Goal: Information Seeking & Learning: Learn about a topic

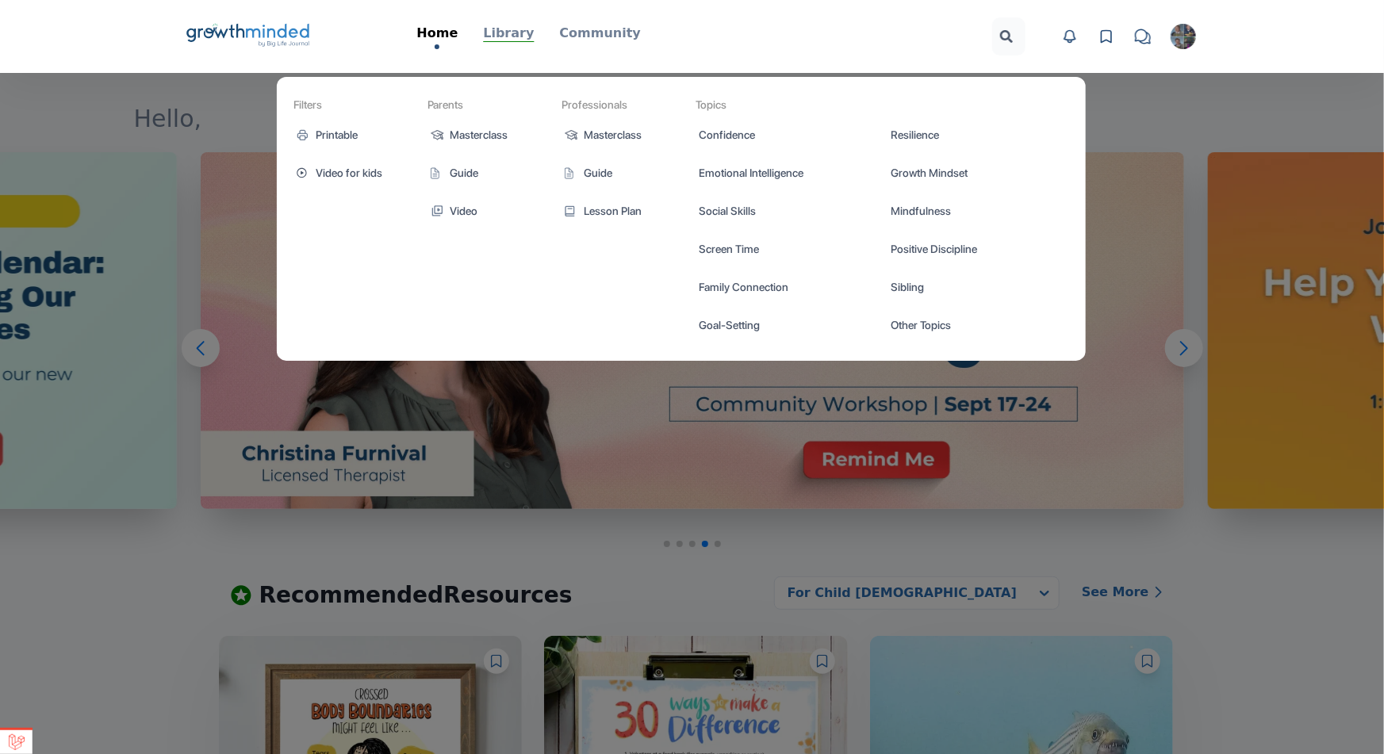
click at [521, 32] on p "Library" at bounding box center [508, 33] width 51 height 19
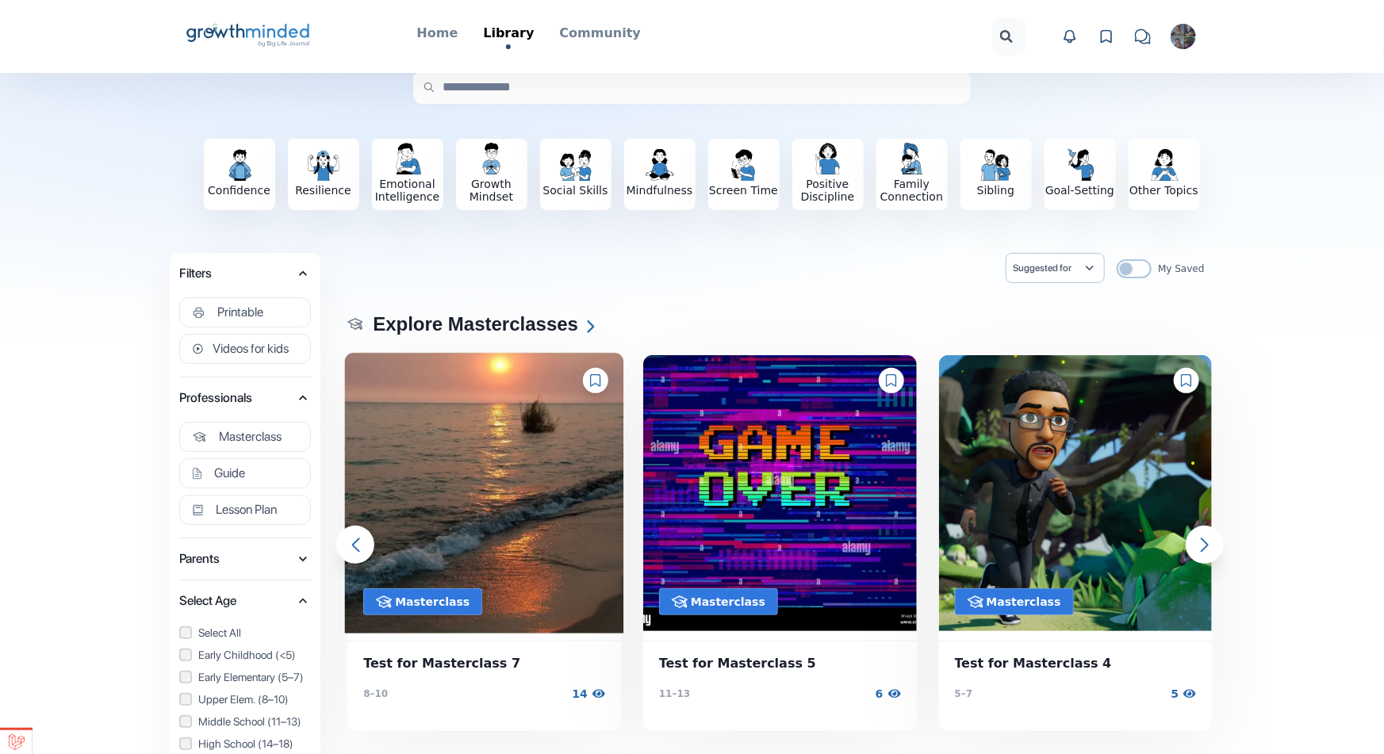
scroll to position [238, 0]
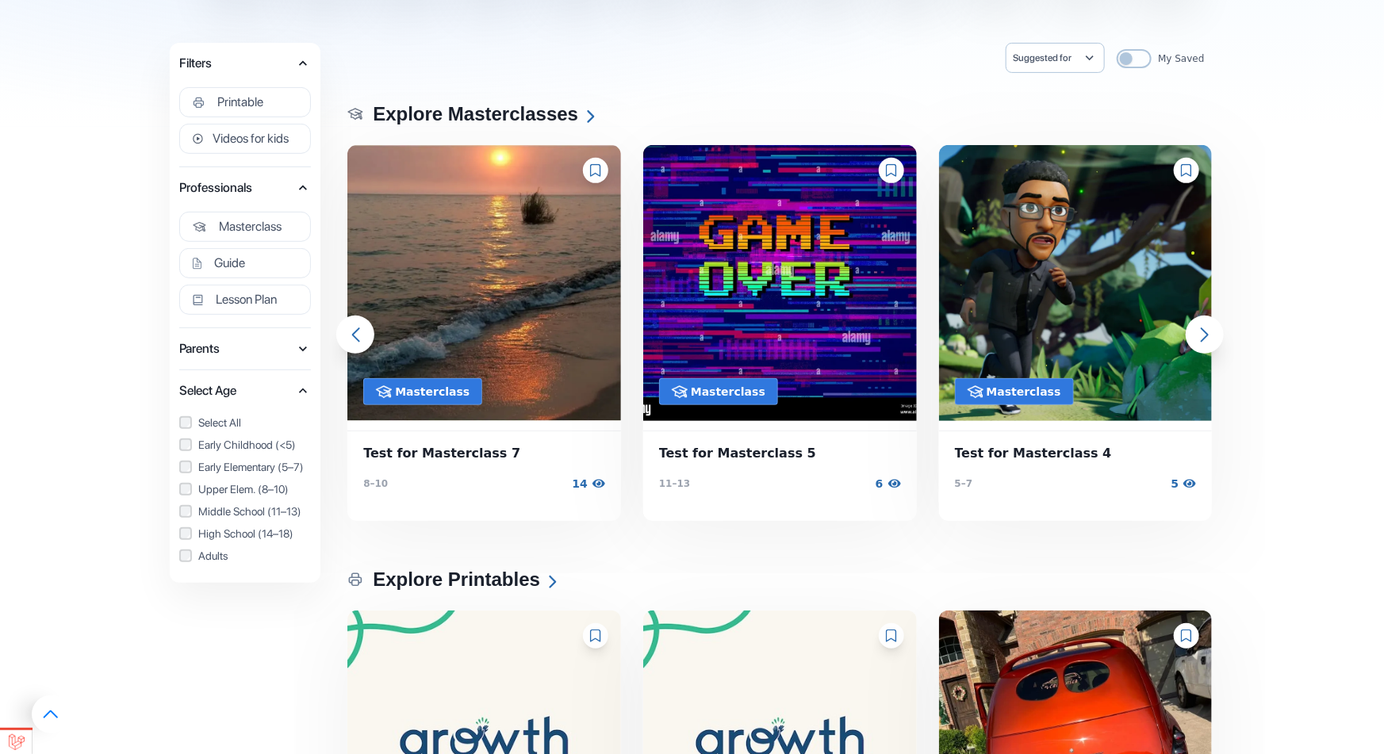
click at [271, 339] on span "Parents" at bounding box center [237, 349] width 116 height 22
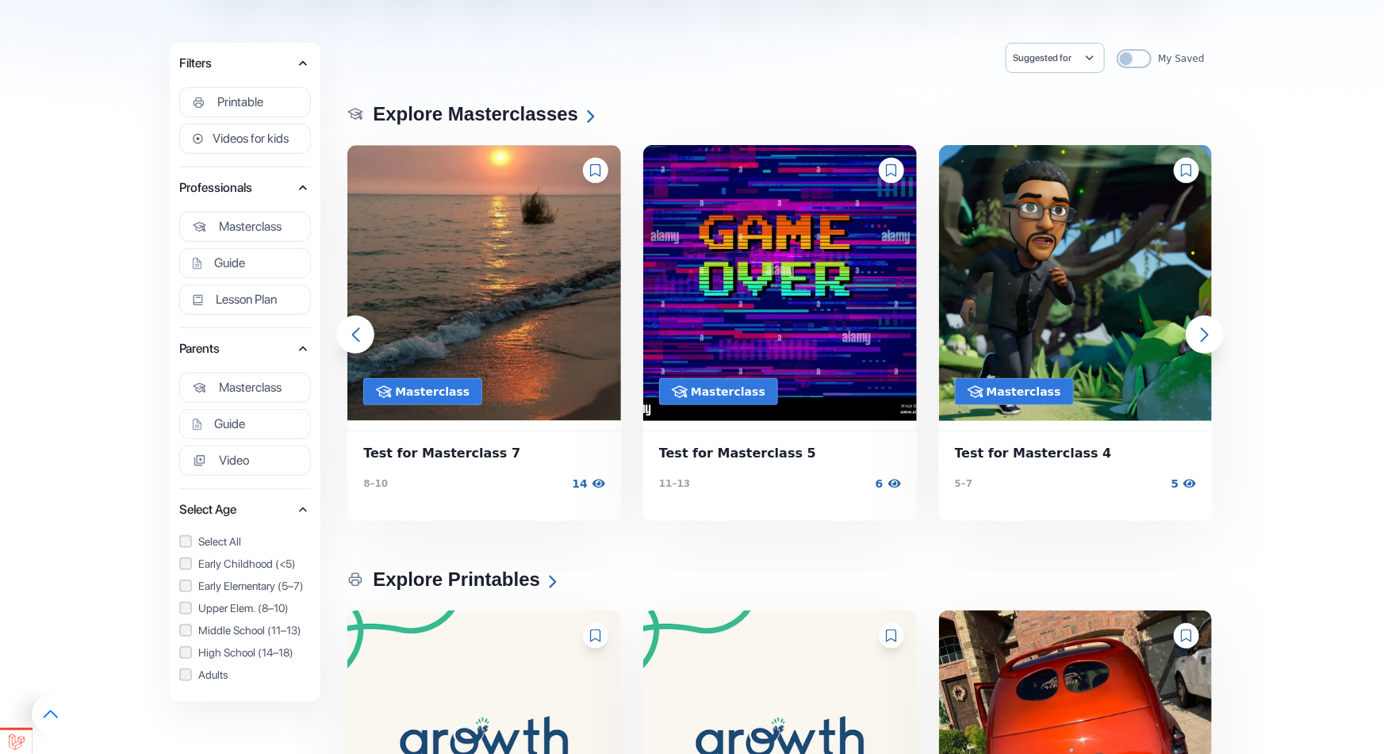
click at [280, 338] on span "Parents" at bounding box center [237, 349] width 116 height 22
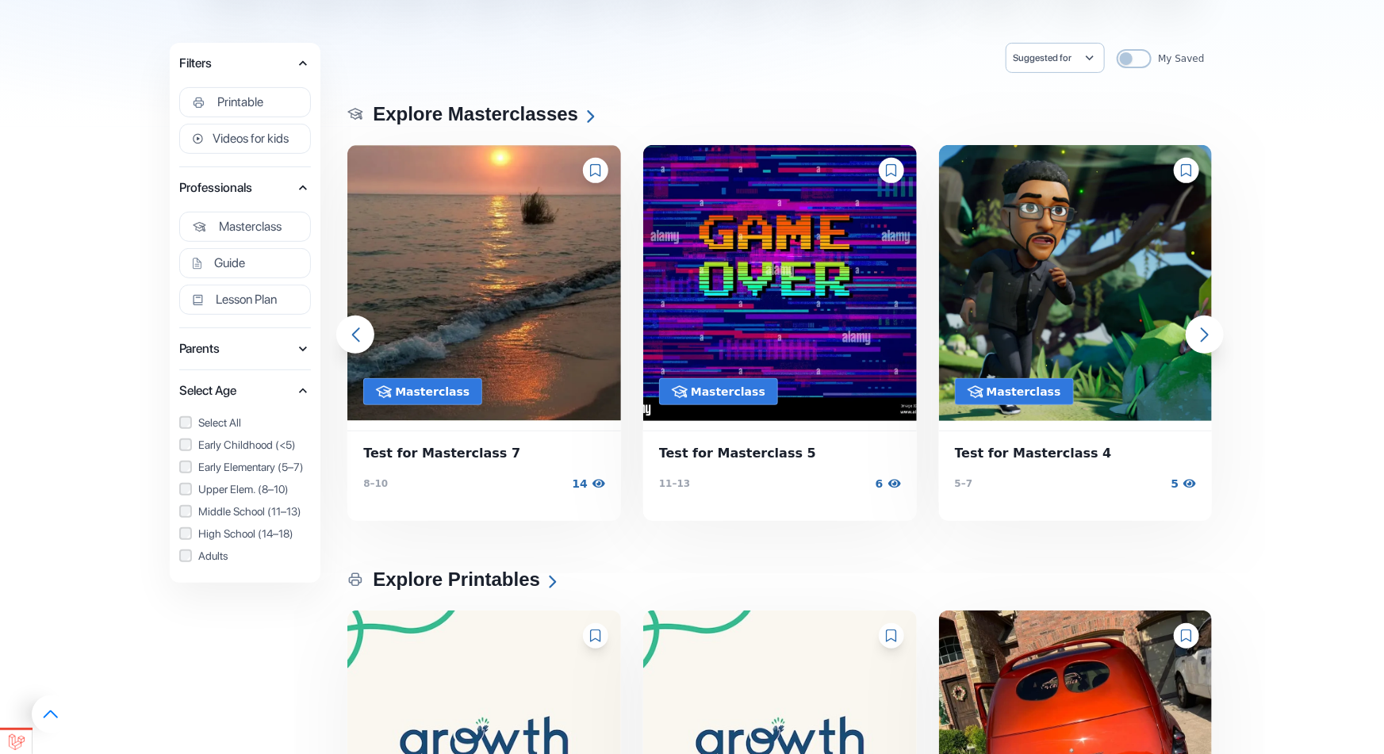
click at [283, 171] on div "Filters Printable Craft Poster Worksheet Game Coloring Page Tracker Activity Vi…" at bounding box center [245, 110] width 151 height 134
click at [283, 187] on span "Professionals" at bounding box center [237, 188] width 116 height 22
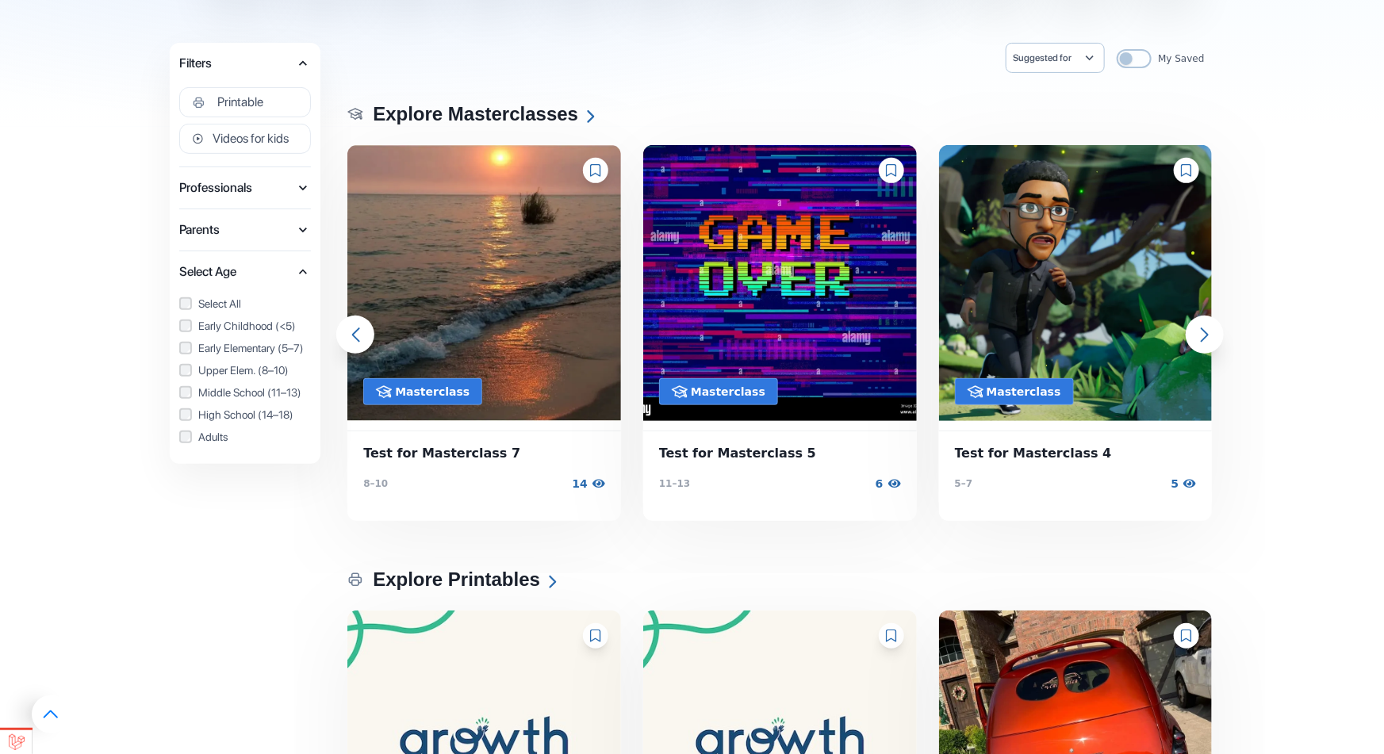
click at [292, 69] on span "Filters" at bounding box center [237, 63] width 116 height 22
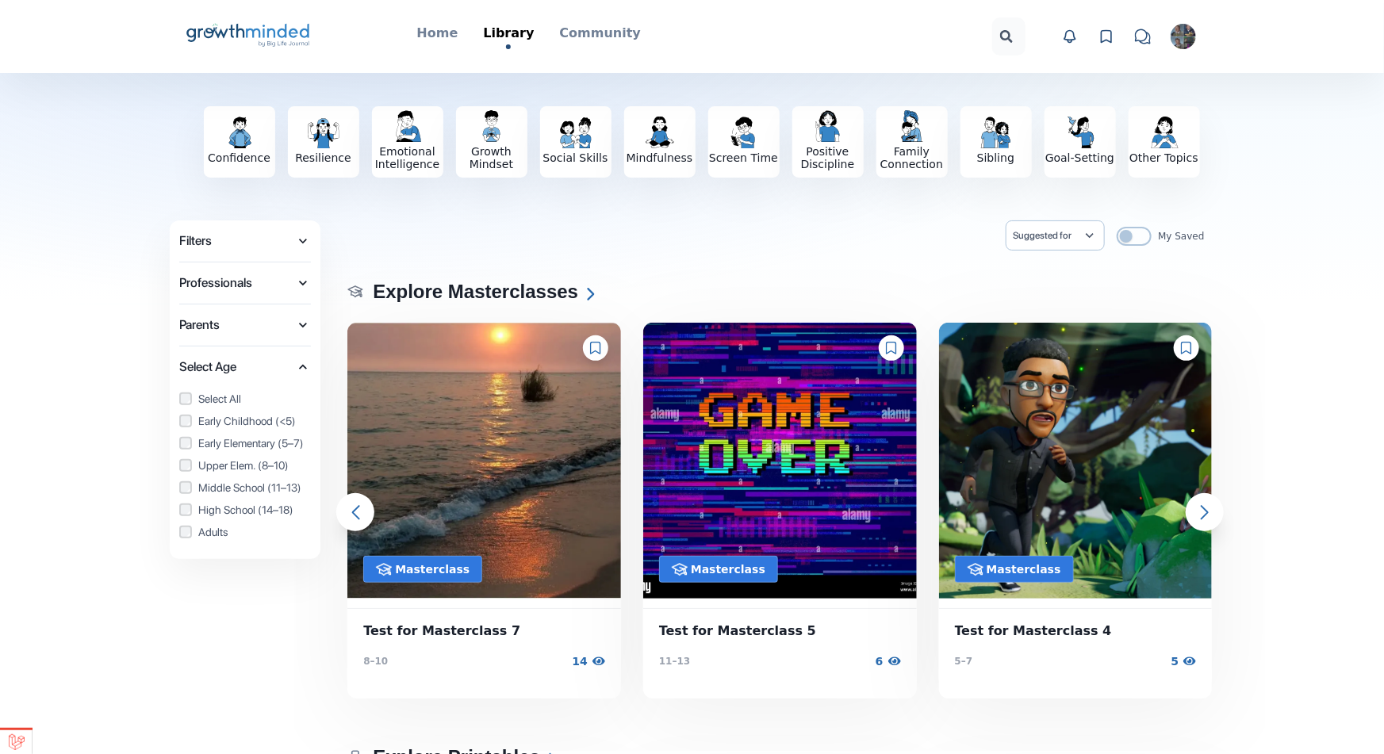
scroll to position [0, 0]
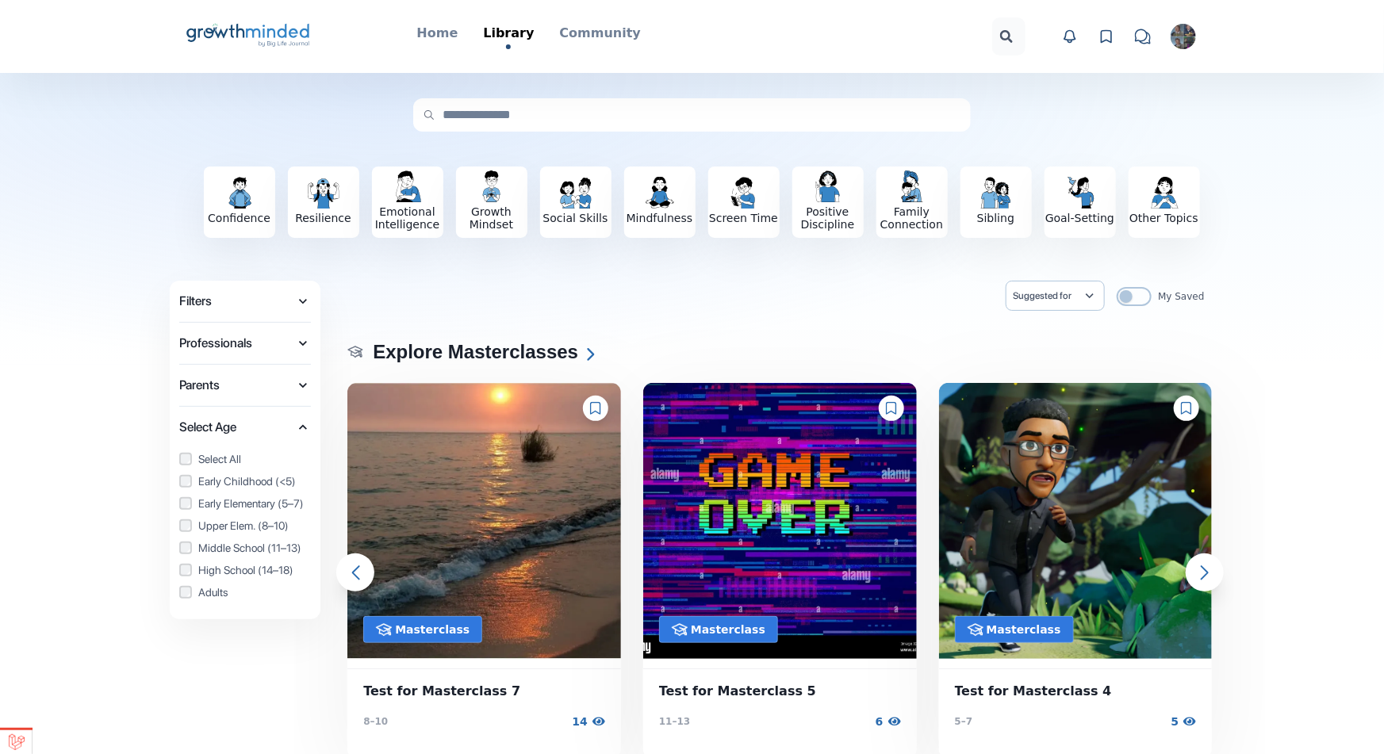
click at [299, 336] on icon "button" at bounding box center [303, 344] width 16 height 16
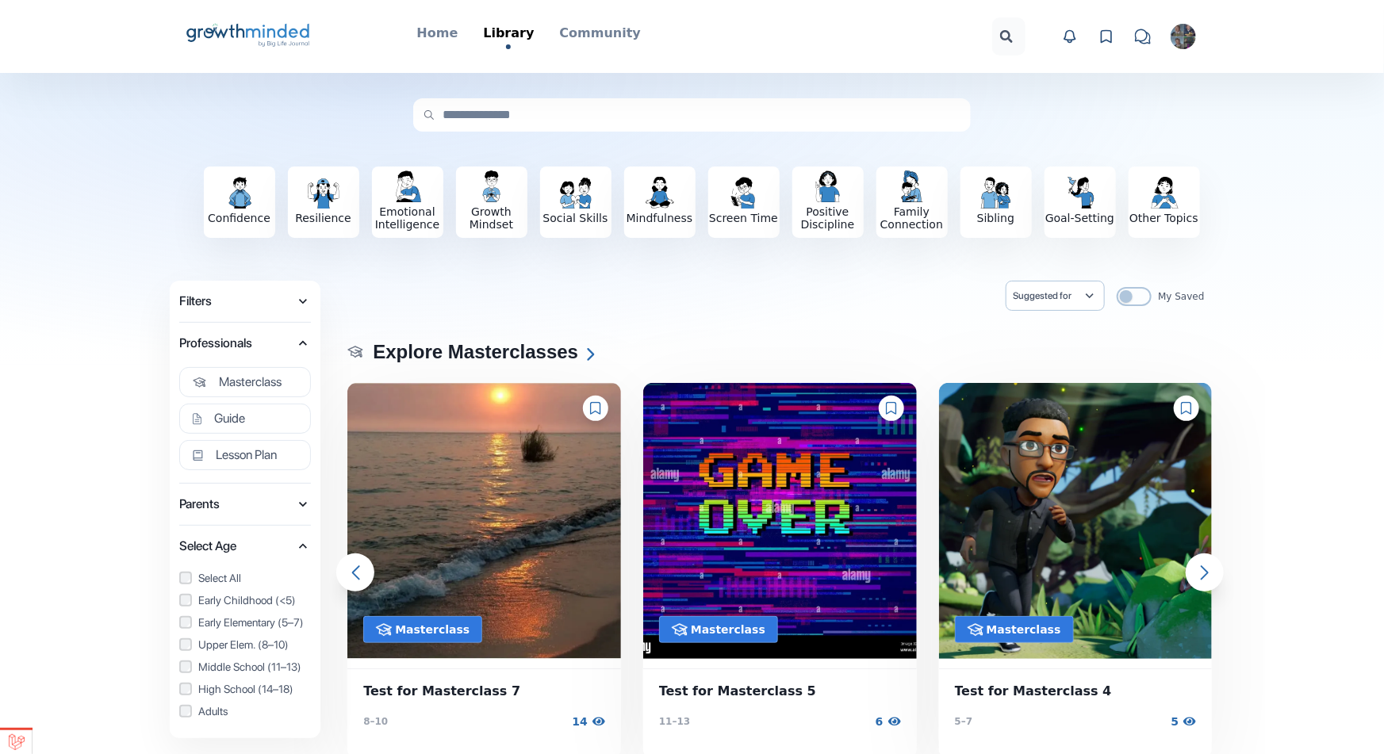
click at [277, 511] on span "Parents" at bounding box center [237, 504] width 116 height 22
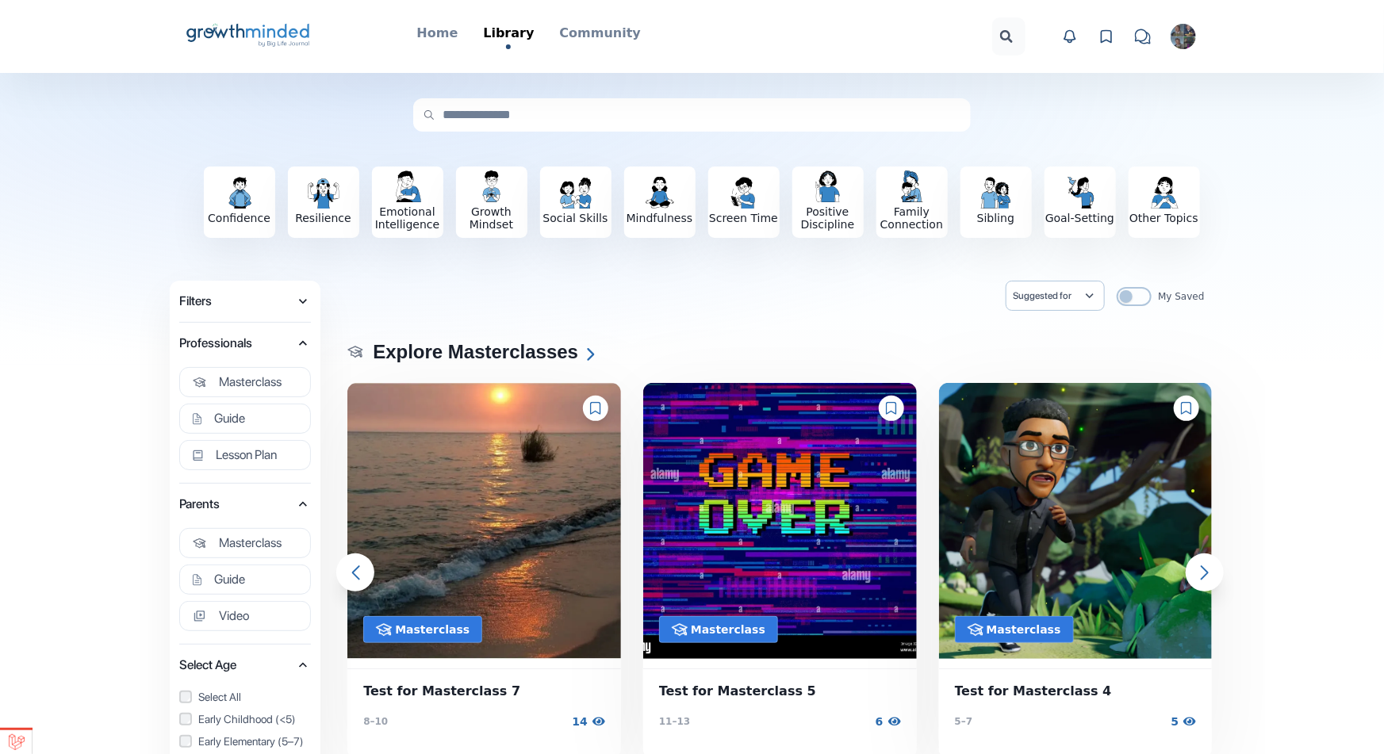
click at [278, 505] on span "Parents" at bounding box center [237, 504] width 116 height 22
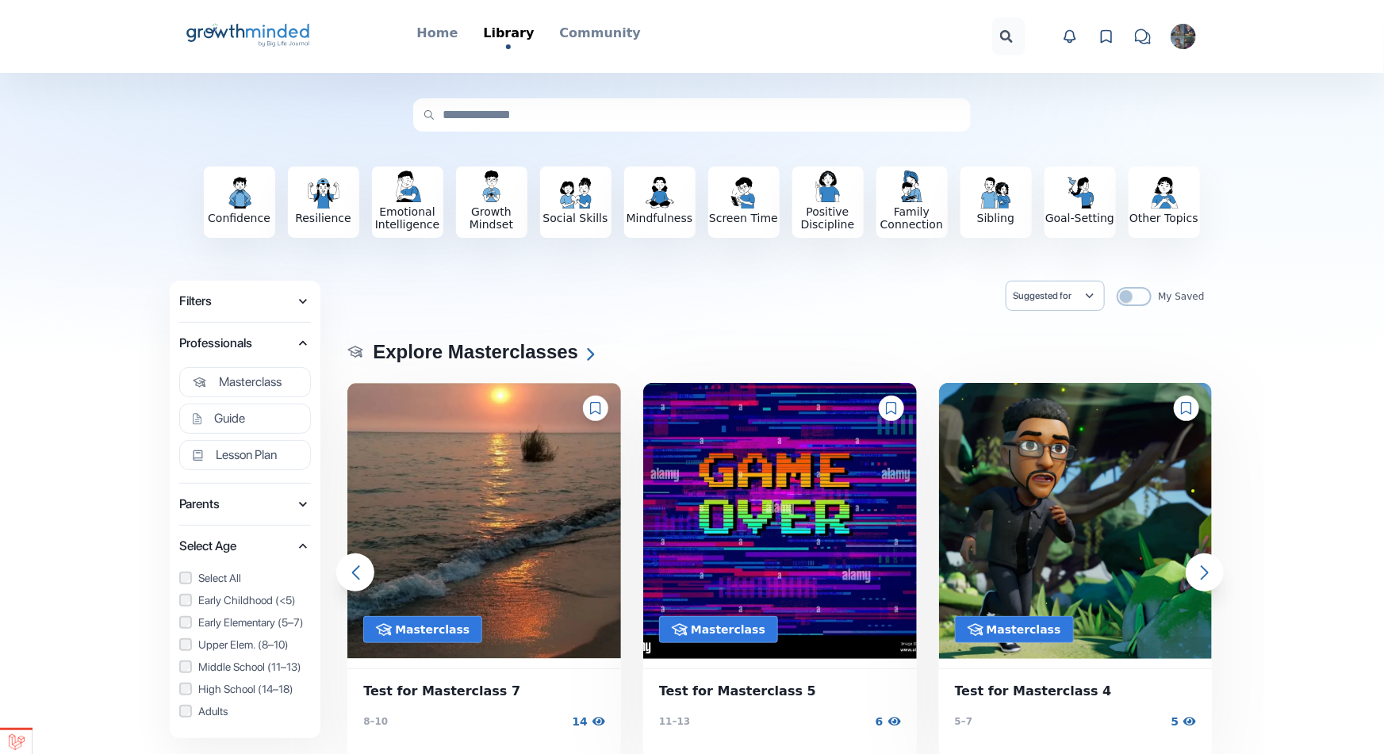
click at [261, 505] on span "Parents" at bounding box center [237, 504] width 116 height 22
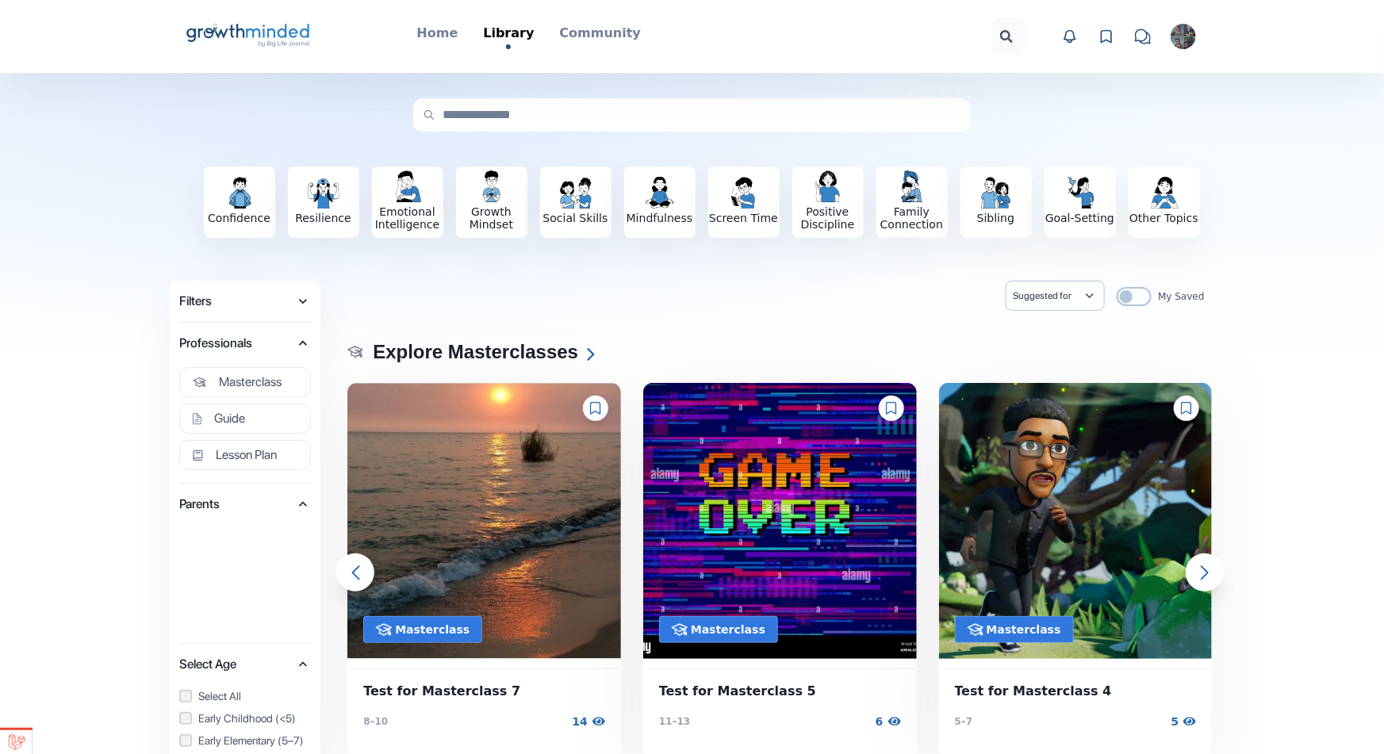
click at [255, 292] on span "Filters" at bounding box center [237, 301] width 116 height 22
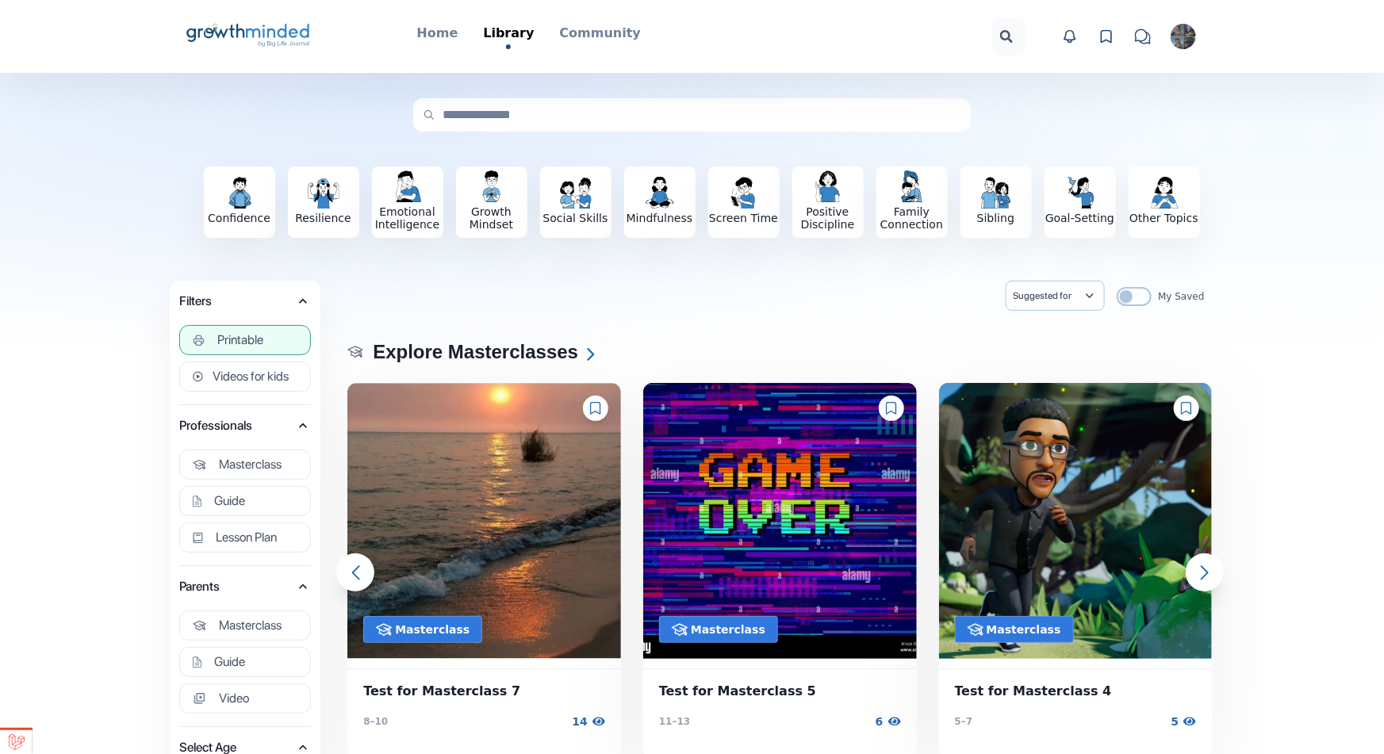
click at [265, 336] on button "Printable" at bounding box center [245, 340] width 132 height 30
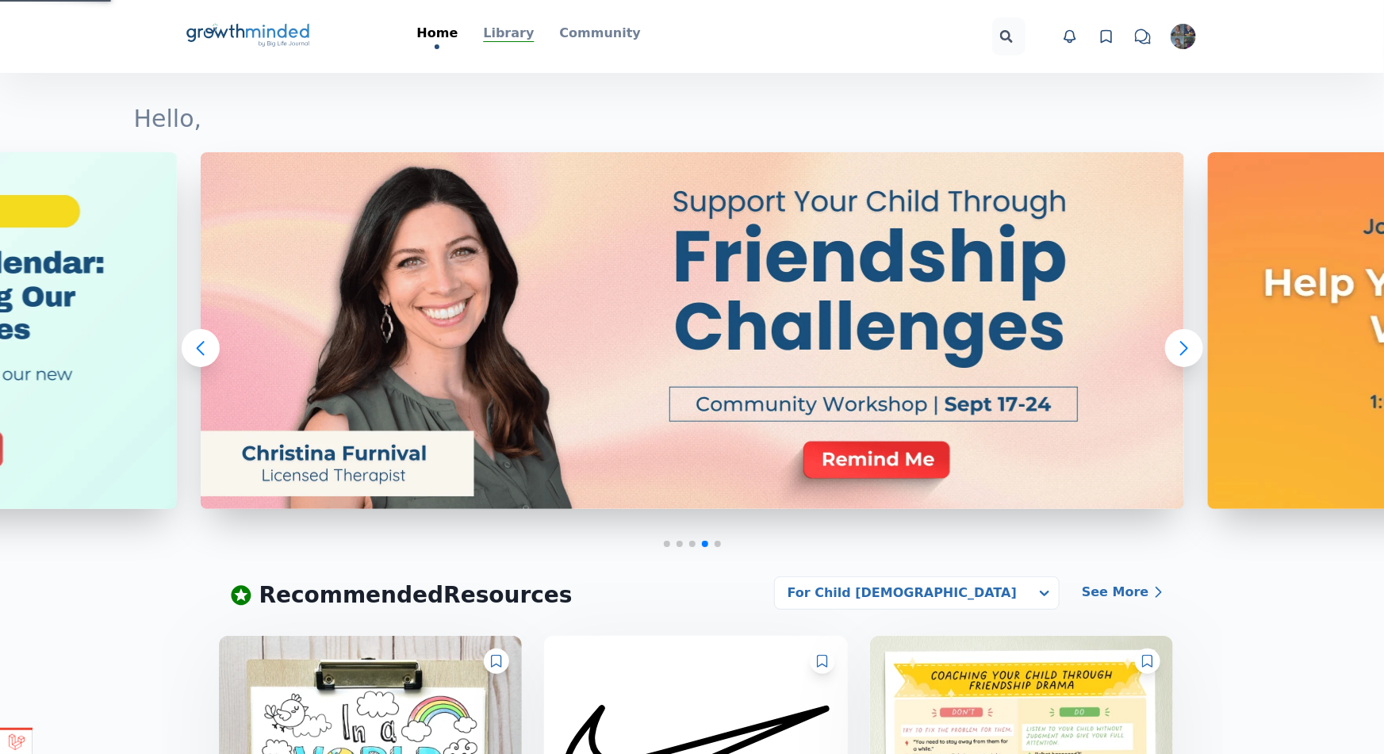
click at [524, 35] on p "Library" at bounding box center [508, 33] width 51 height 19
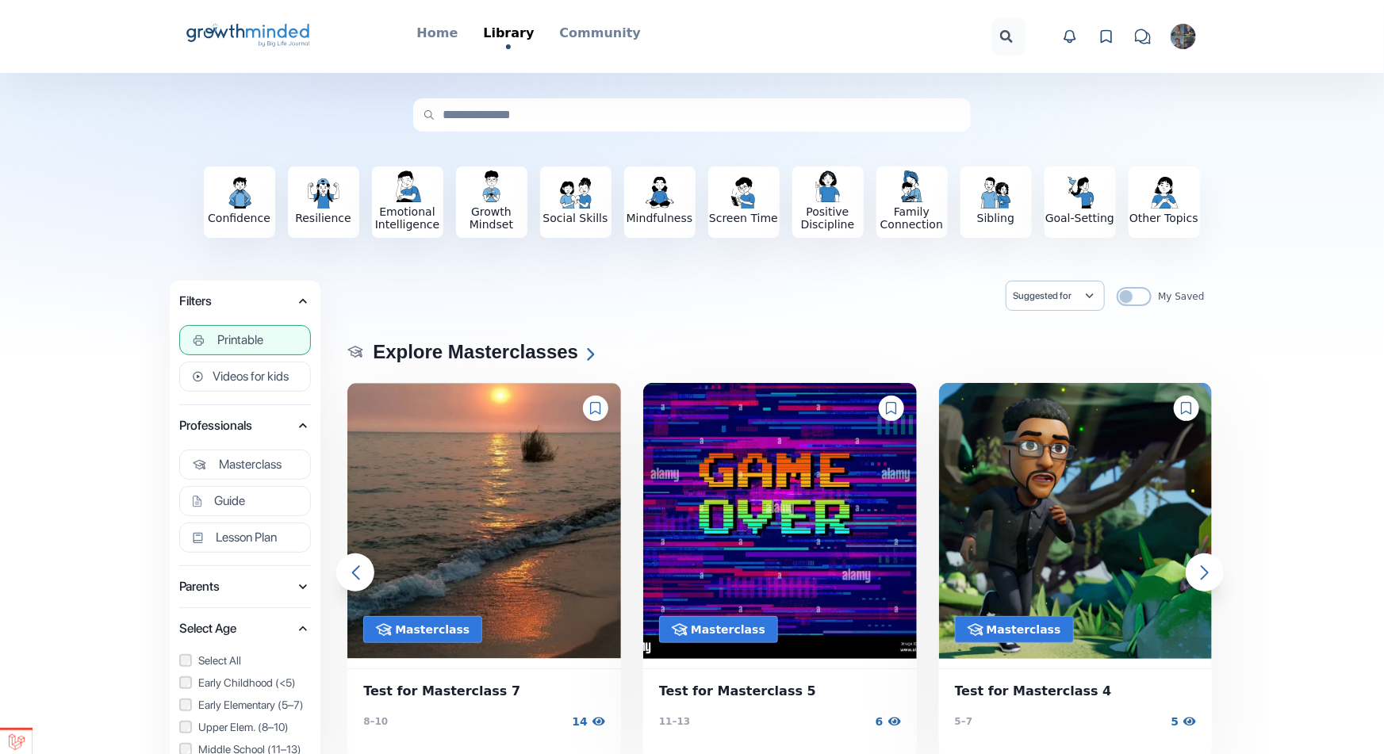
click at [275, 347] on button "Printable" at bounding box center [245, 340] width 132 height 30
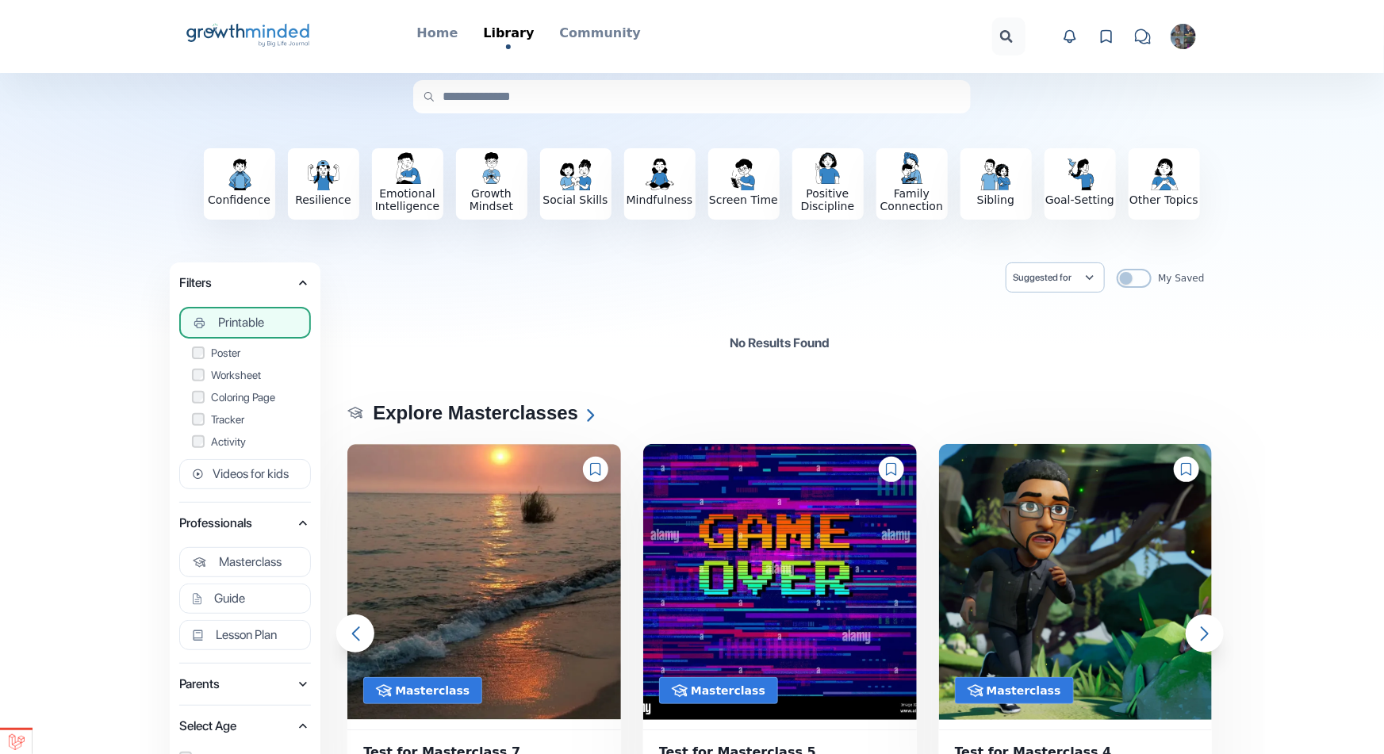
scroll to position [46, 0]
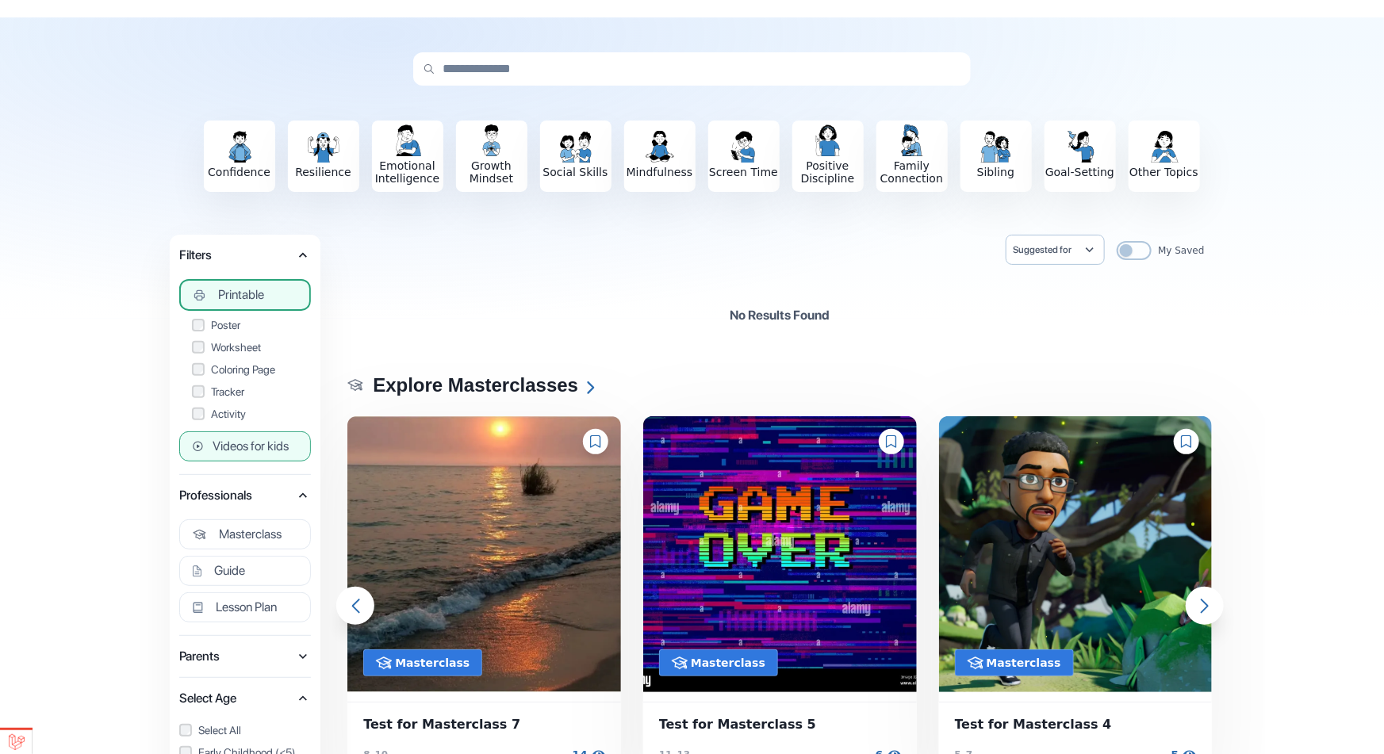
click at [282, 451] on span "Videos for kids" at bounding box center [251, 447] width 76 height 16
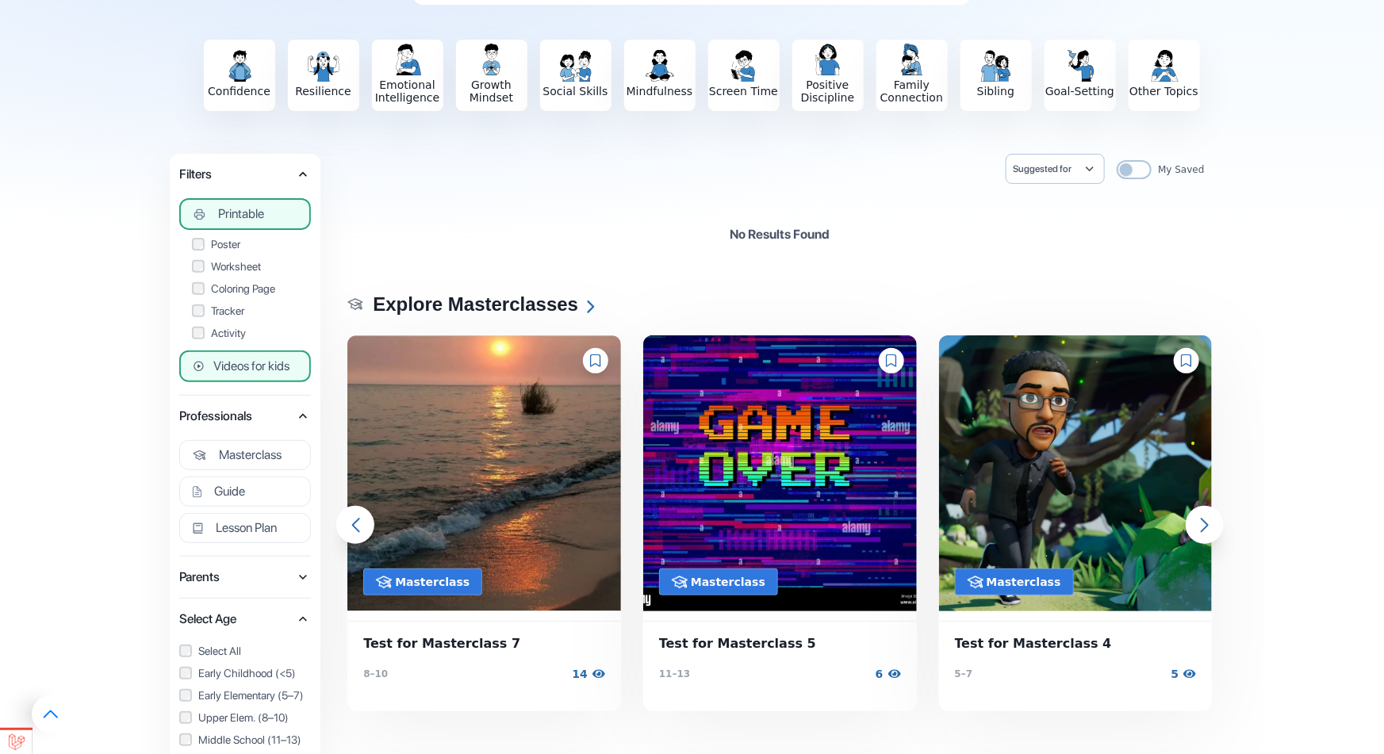
scroll to position [178, 0]
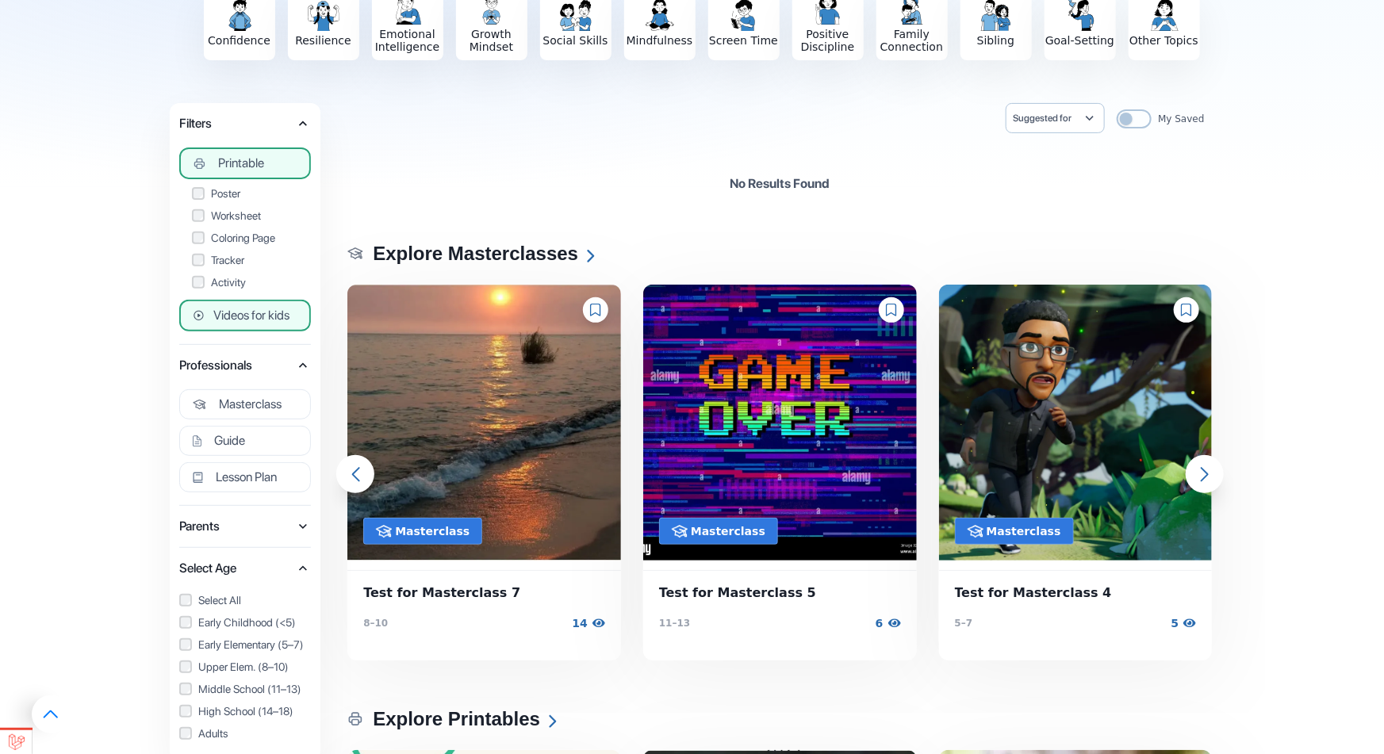
click at [271, 516] on span "Parents" at bounding box center [237, 527] width 116 height 22
click at [276, 524] on span "Parents" at bounding box center [237, 527] width 116 height 22
click at [287, 366] on span "Professionals" at bounding box center [237, 366] width 116 height 22
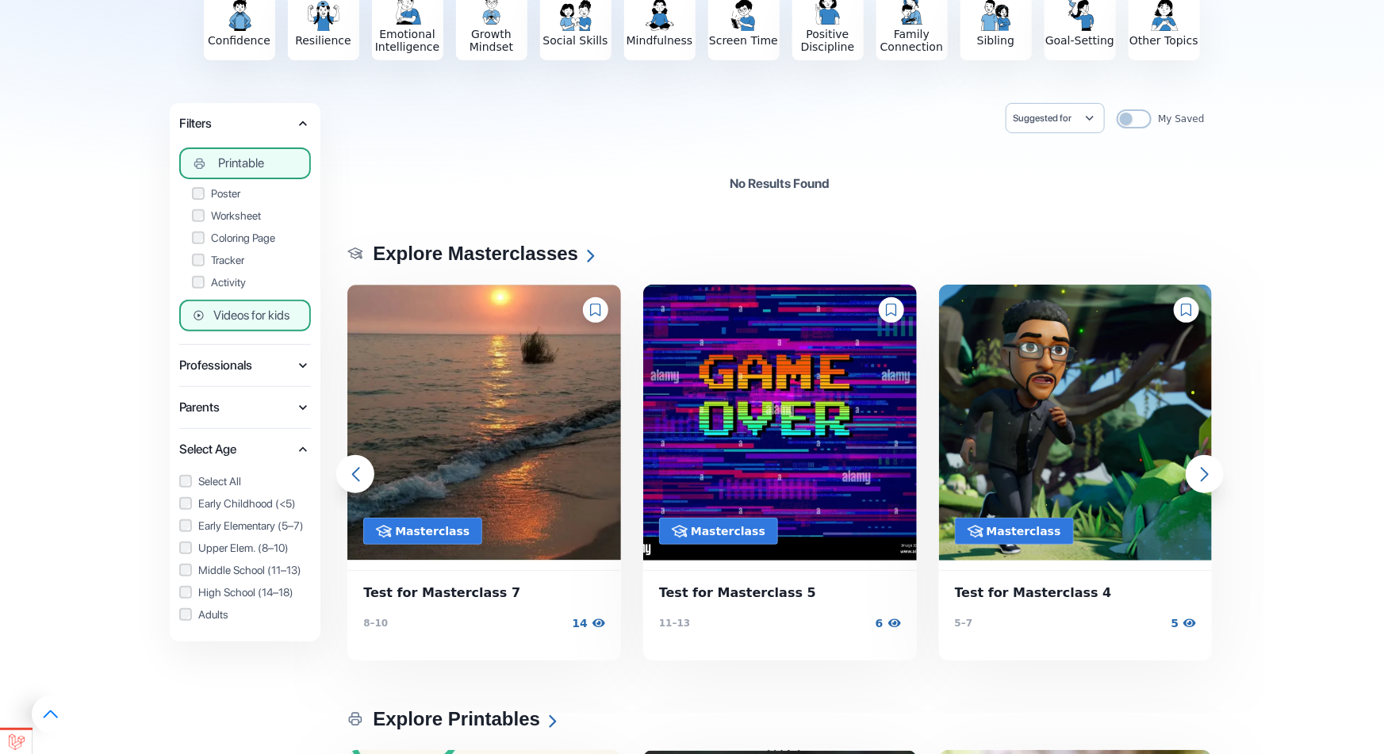
click at [287, 366] on span "Professionals" at bounding box center [237, 366] width 116 height 22
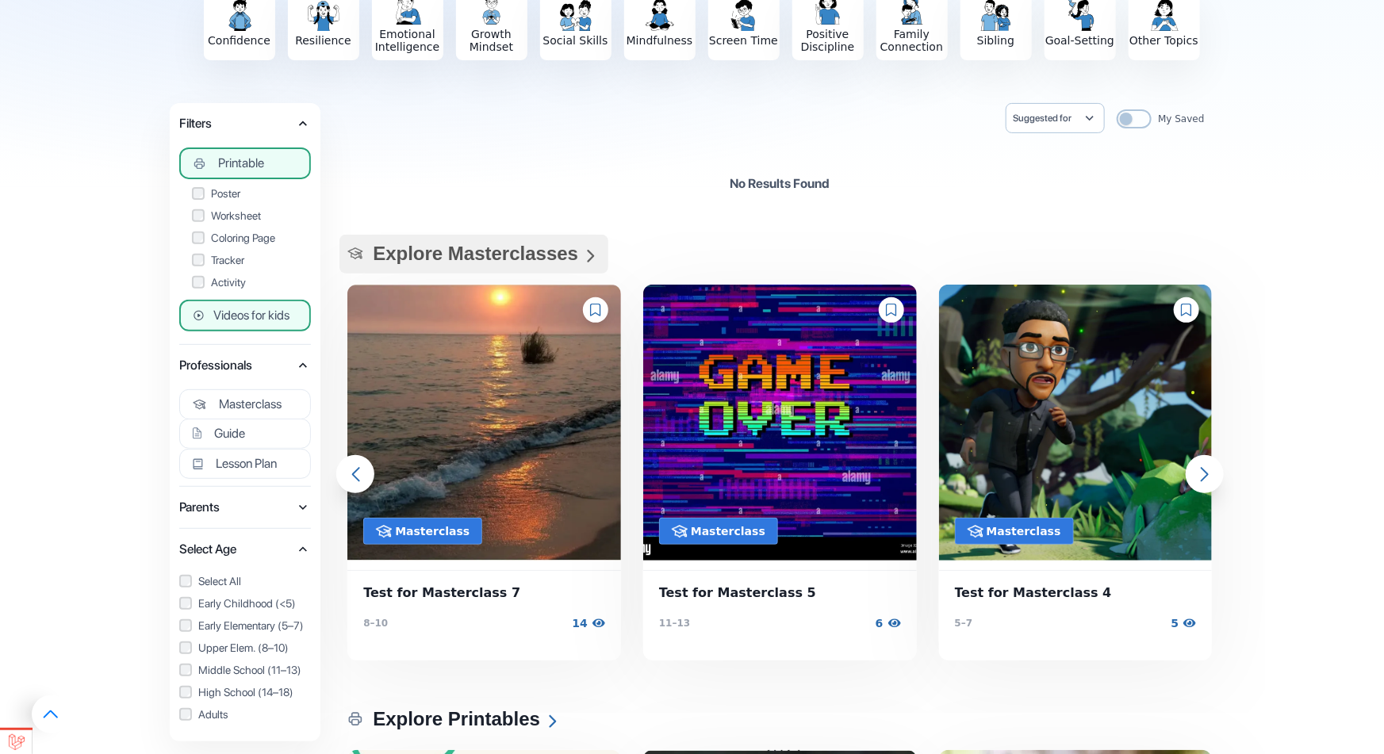
scroll to position [0, 0]
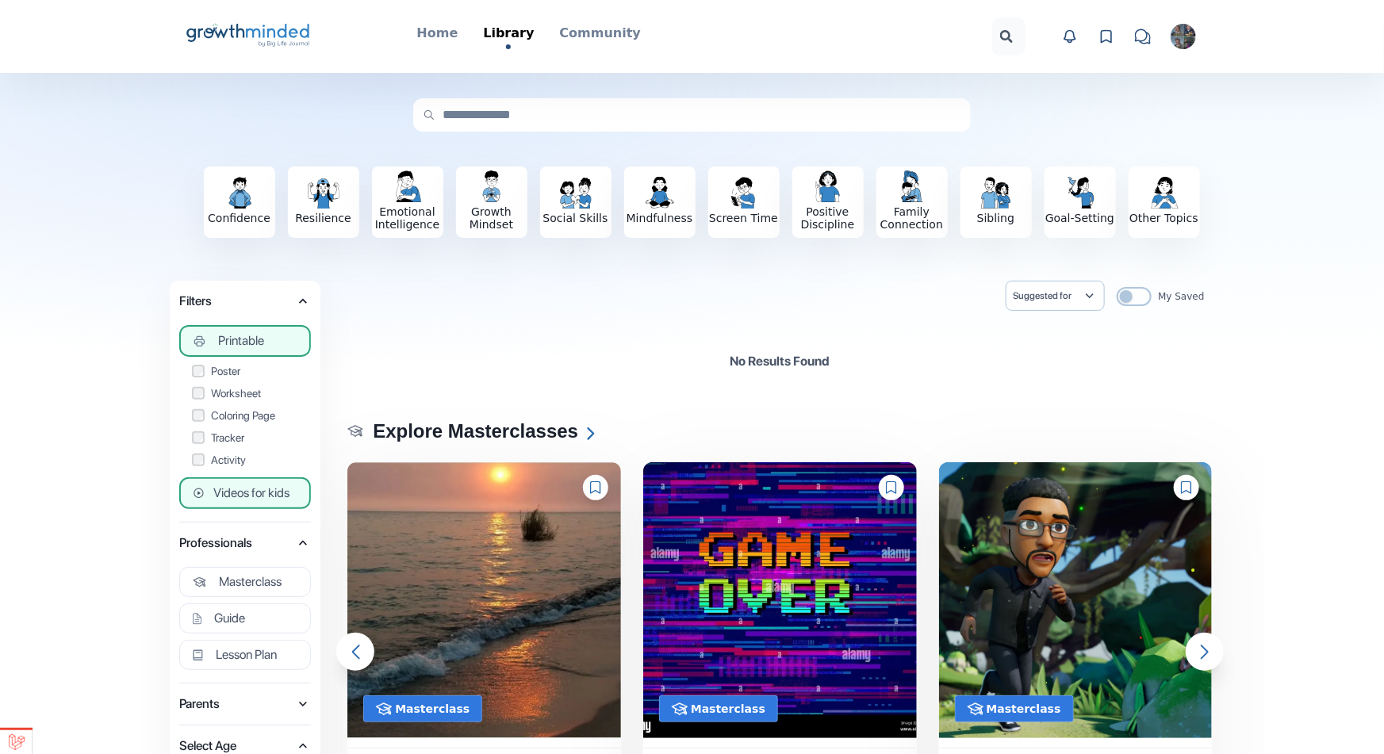
click at [1193, 40] on img "button" at bounding box center [1183, 36] width 25 height 25
click at [483, 350] on div "No Results Found" at bounding box center [780, 361] width 868 height 51
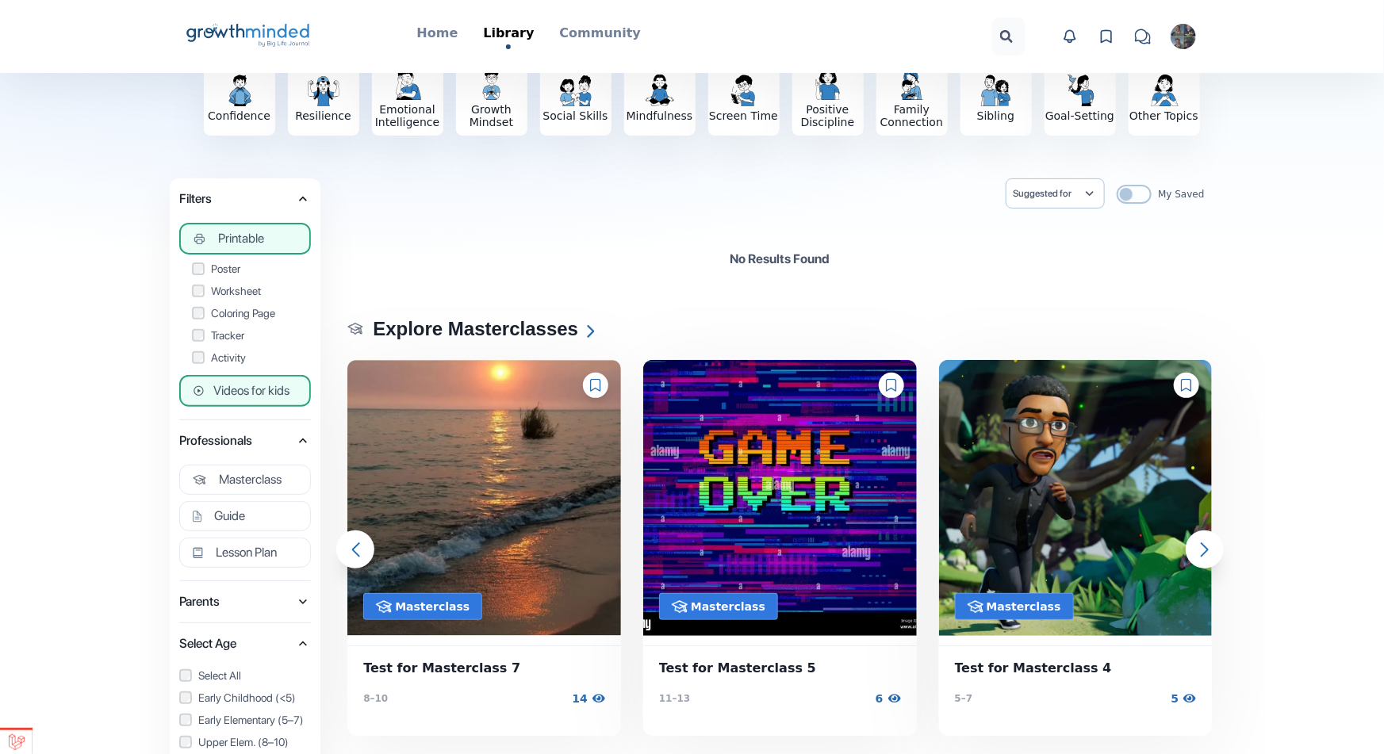
scroll to position [29, 0]
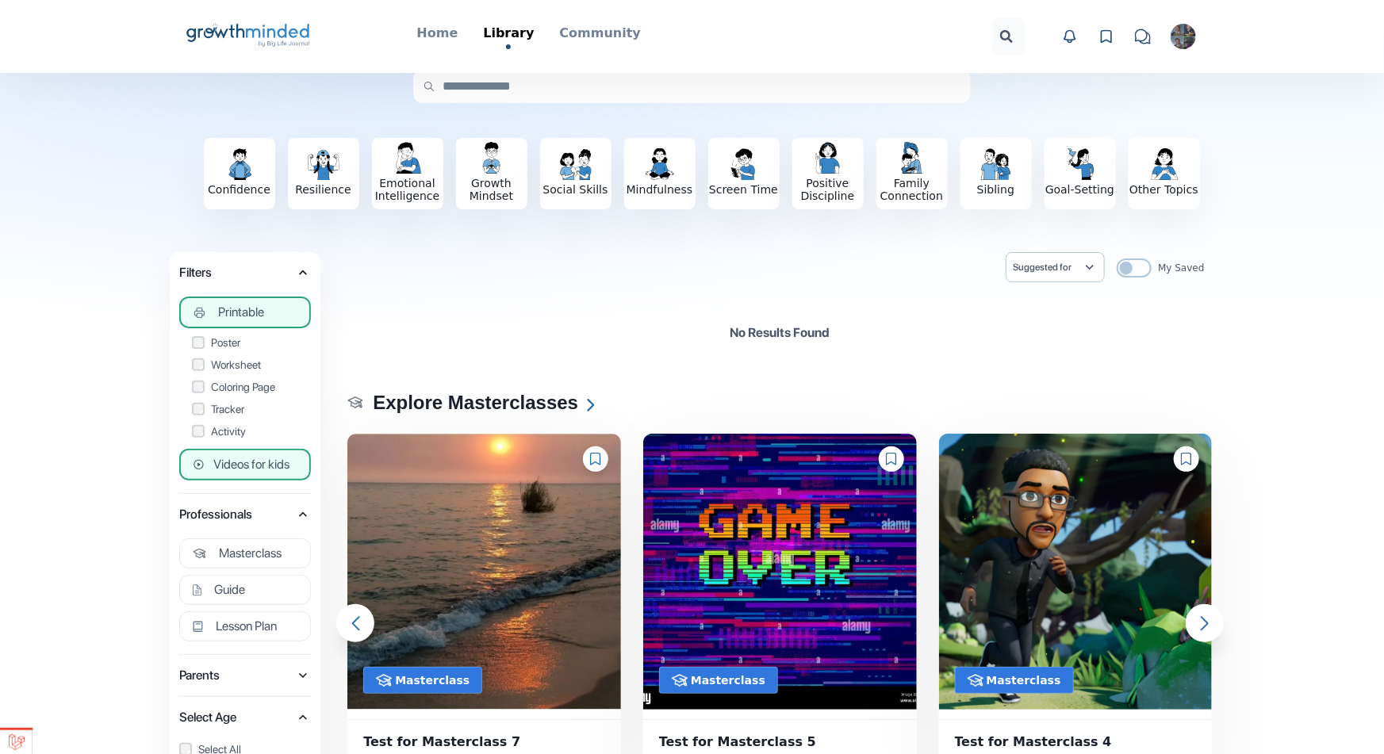
click at [259, 313] on span "Printable" at bounding box center [241, 313] width 46 height 16
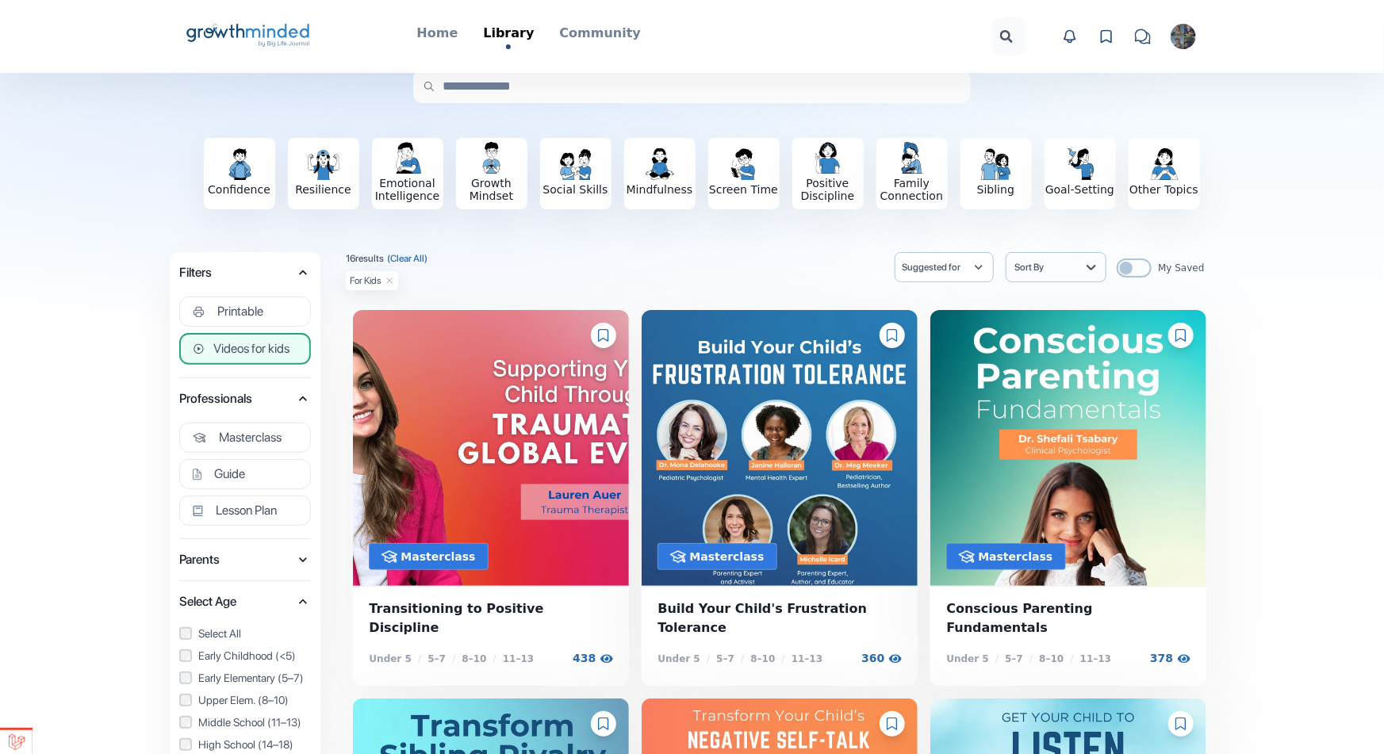
click at [274, 359] on button "Videos for kids" at bounding box center [245, 349] width 132 height 32
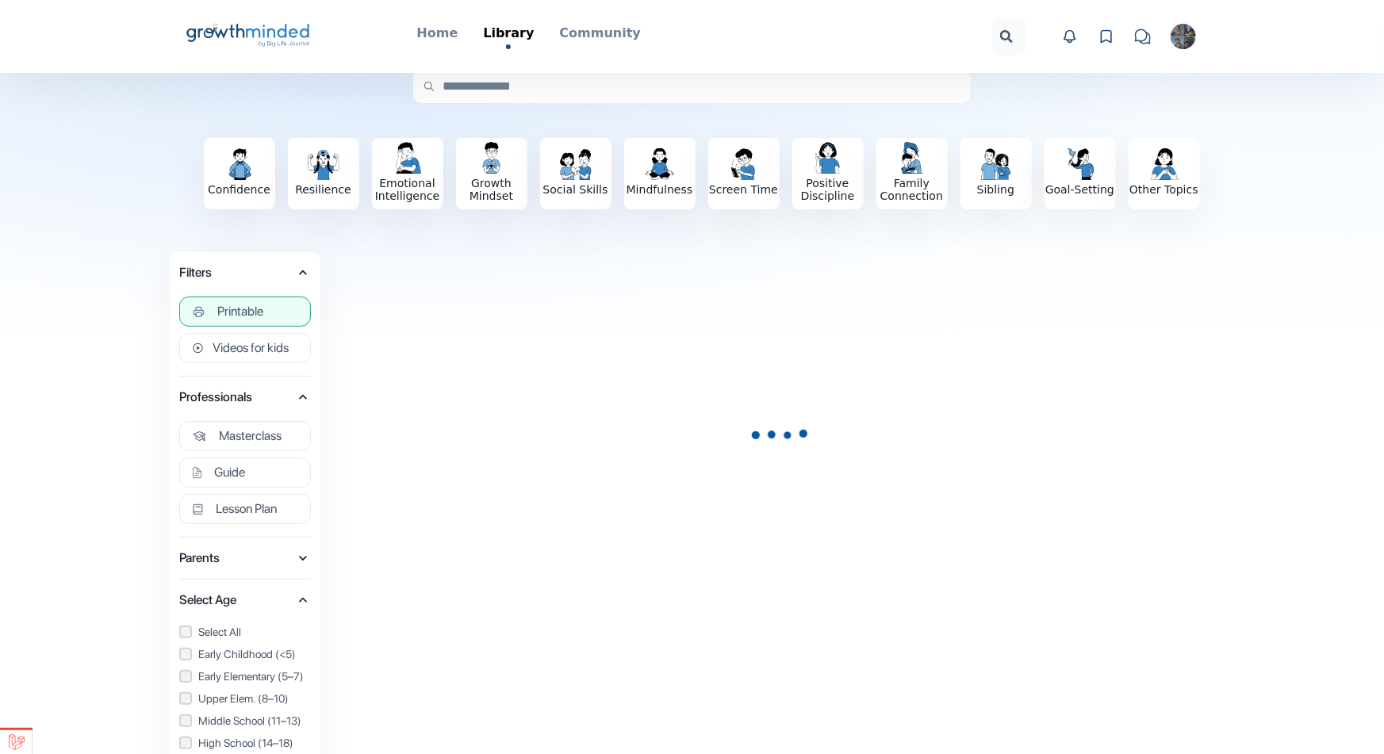
click at [269, 311] on button "Printable" at bounding box center [245, 312] width 132 height 30
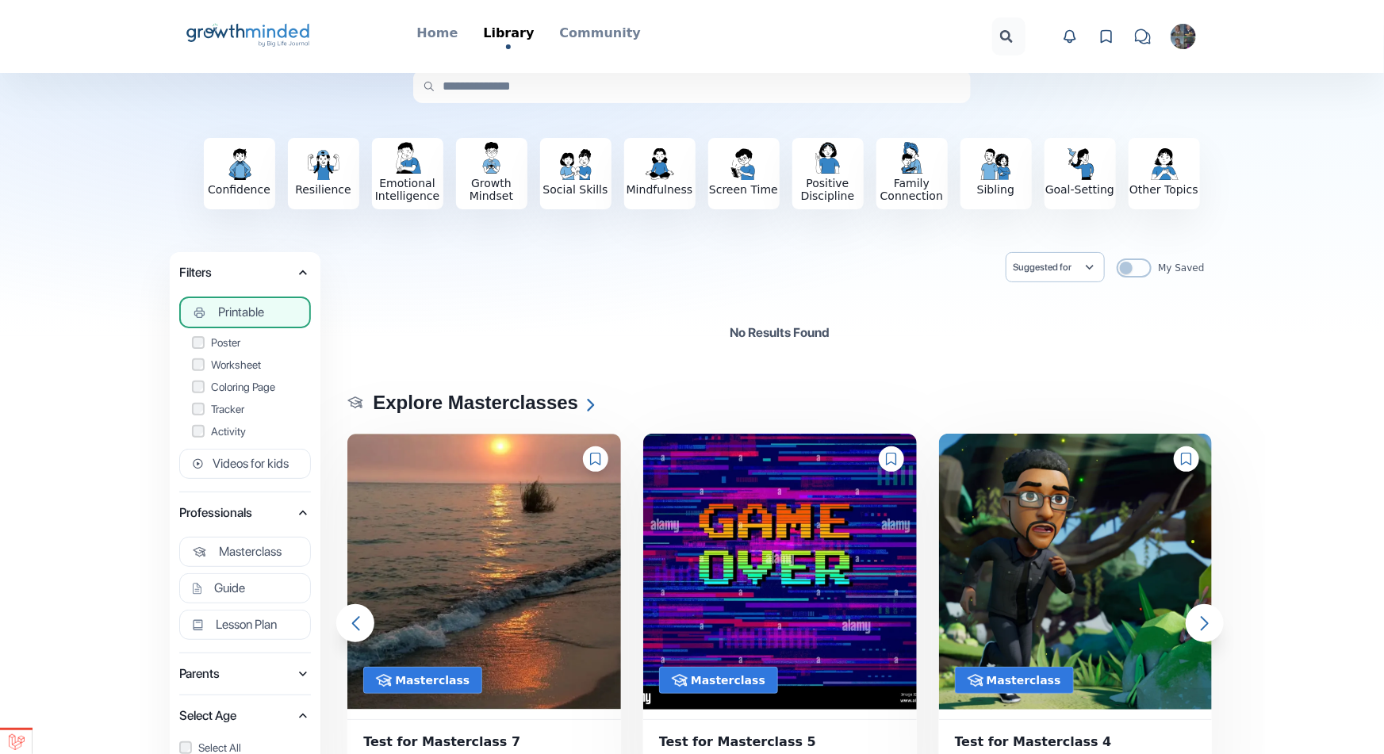
click at [228, 344] on label "Poster" at bounding box center [245, 343] width 106 height 16
click at [234, 362] on label "Worksheet" at bounding box center [245, 365] width 106 height 16
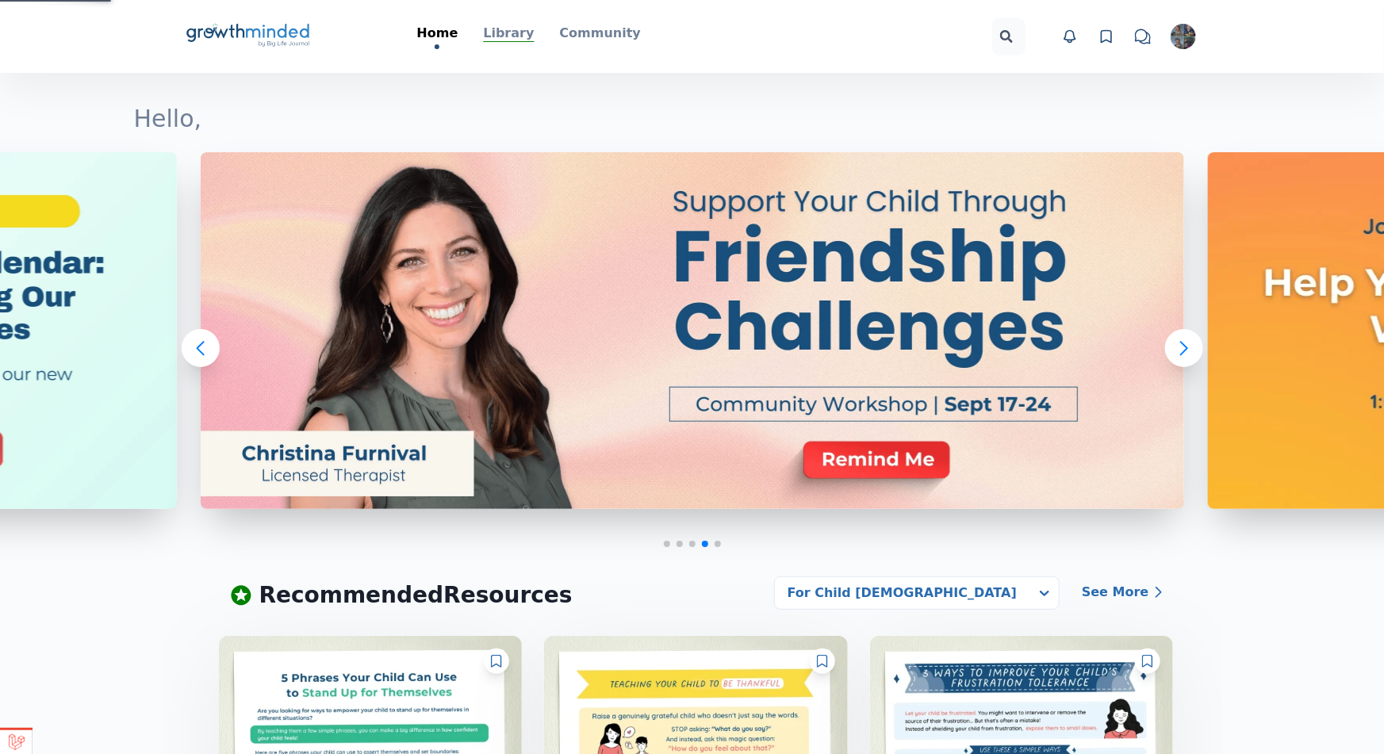
click at [505, 30] on p "Library" at bounding box center [508, 33] width 51 height 19
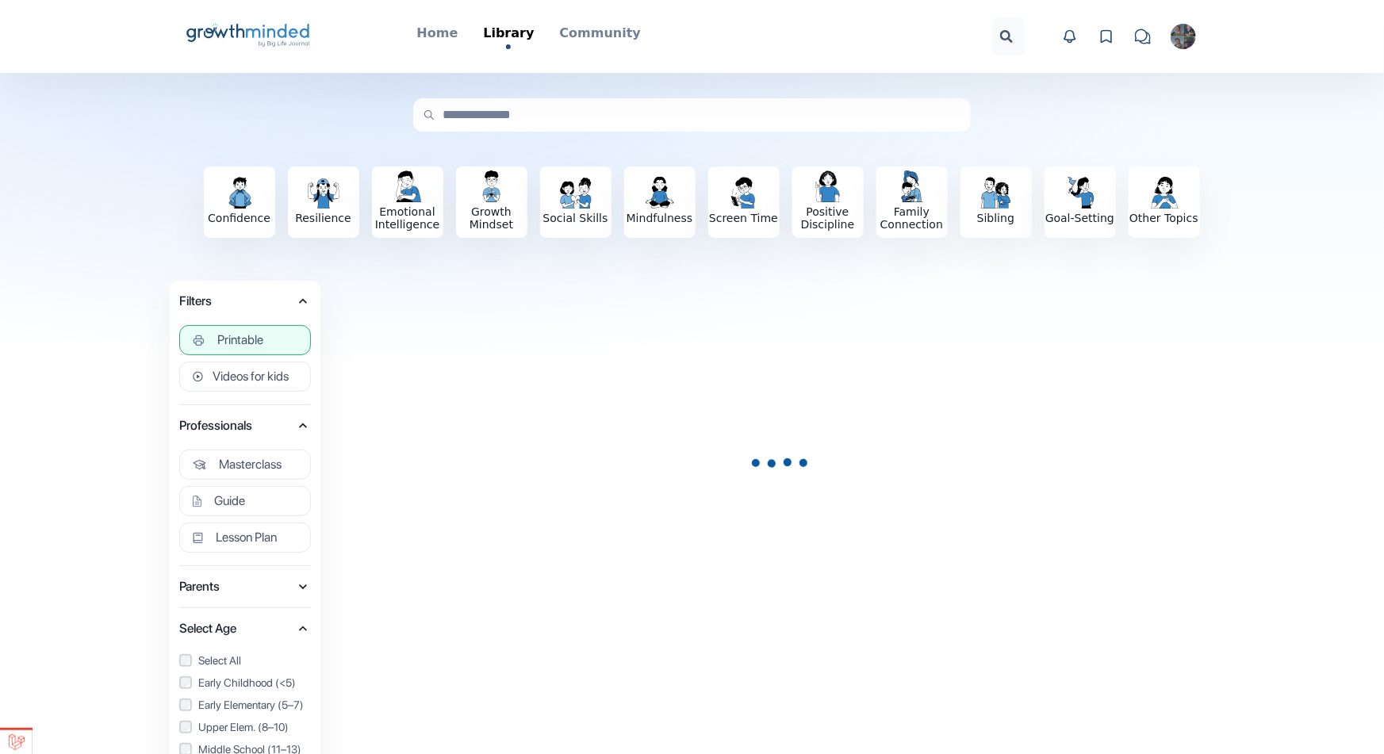
click at [274, 338] on button "Printable" at bounding box center [245, 340] width 132 height 30
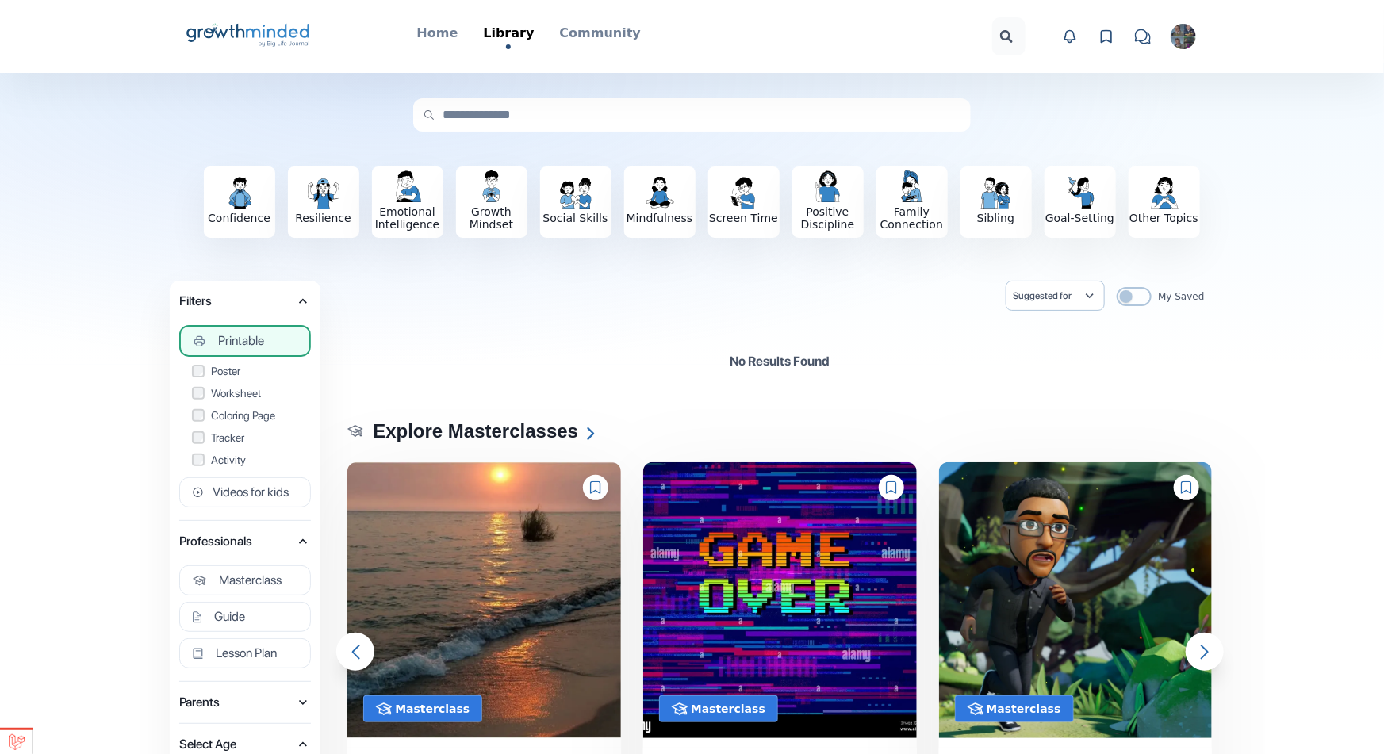
click at [223, 373] on label "Poster" at bounding box center [245, 371] width 106 height 16
click at [232, 388] on label "Worksheet" at bounding box center [245, 394] width 106 height 16
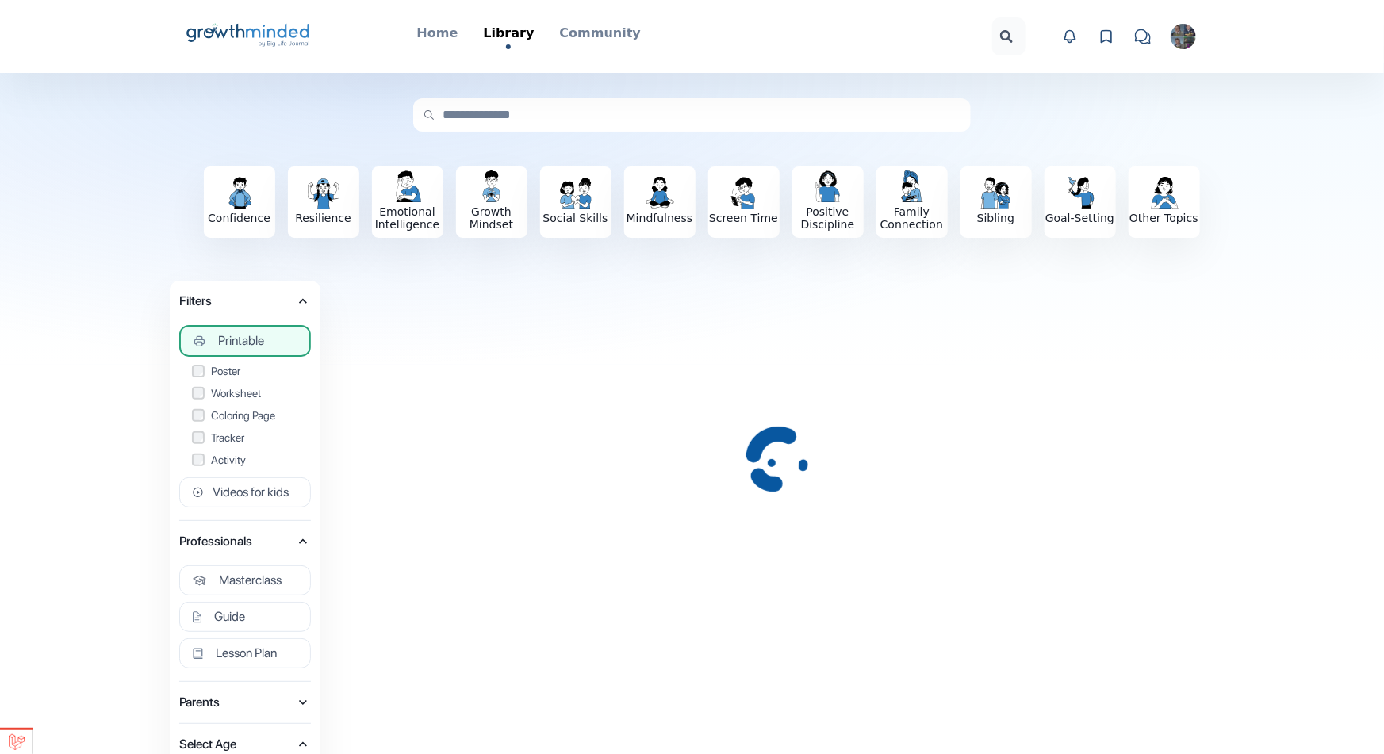
click at [224, 404] on div "Poster Worksheet Coloring Page Tracker Activity" at bounding box center [245, 415] width 106 height 105
click at [232, 430] on label "Tracker" at bounding box center [245, 438] width 106 height 16
click at [237, 420] on label "Coloring Page" at bounding box center [245, 416] width 106 height 16
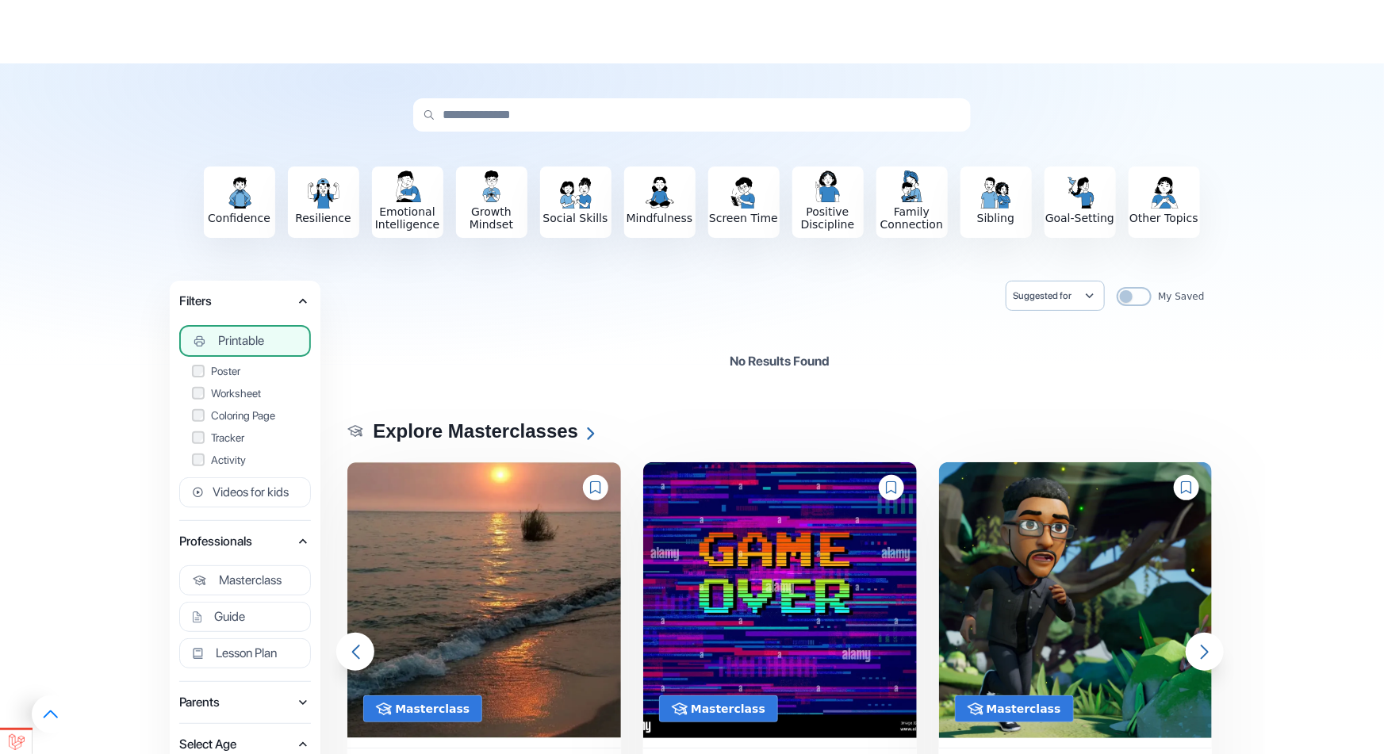
scroll to position [252, 0]
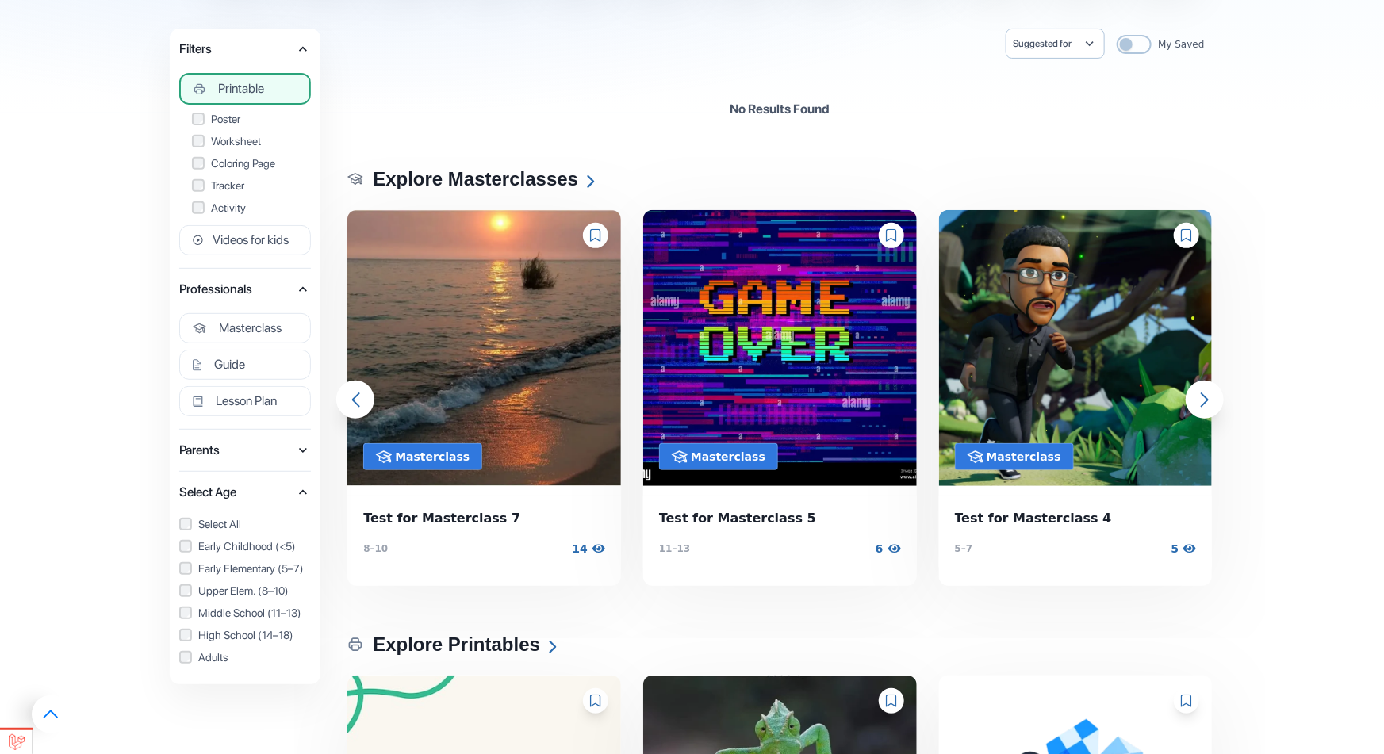
click at [244, 213] on label "Activity" at bounding box center [245, 208] width 106 height 16
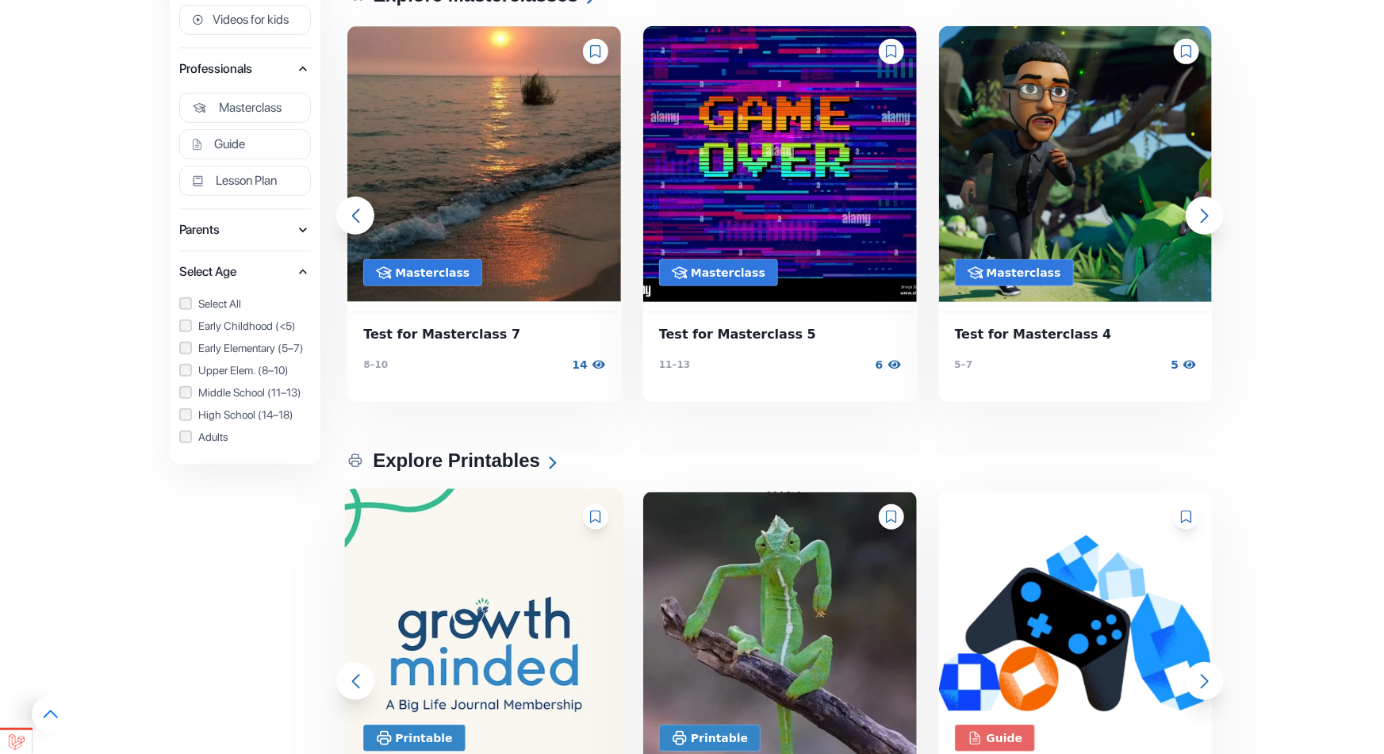
scroll to position [641, 0]
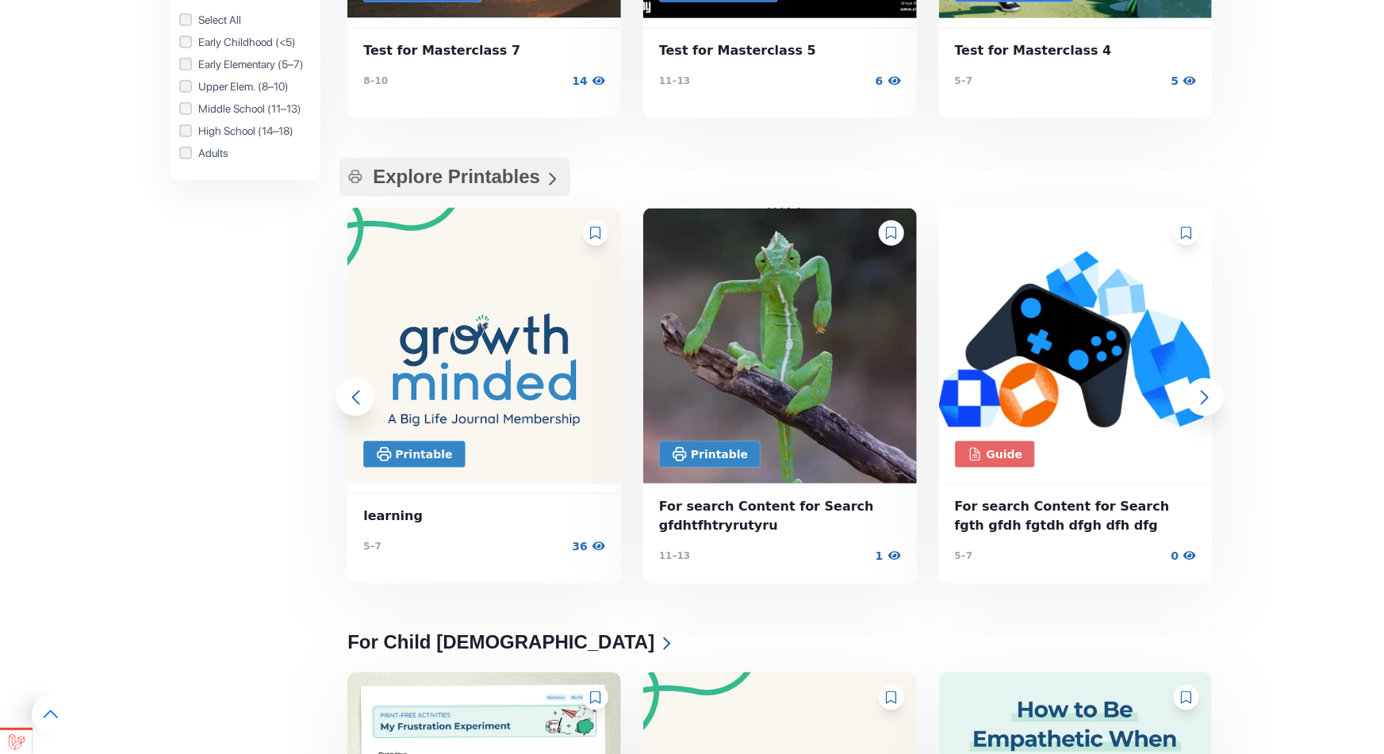
click at [535, 182] on h2 "Explore Printables Explore Printables" at bounding box center [455, 177] width 231 height 39
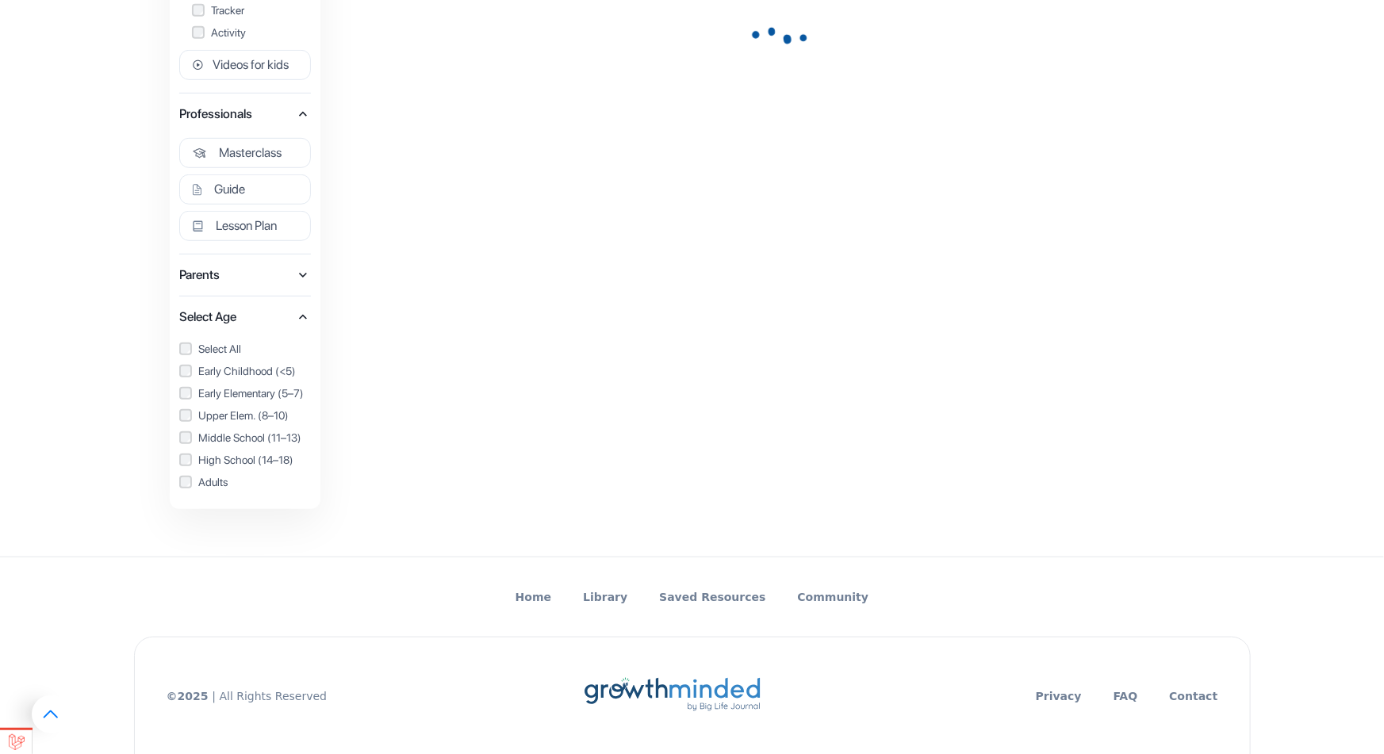
scroll to position [150, 0]
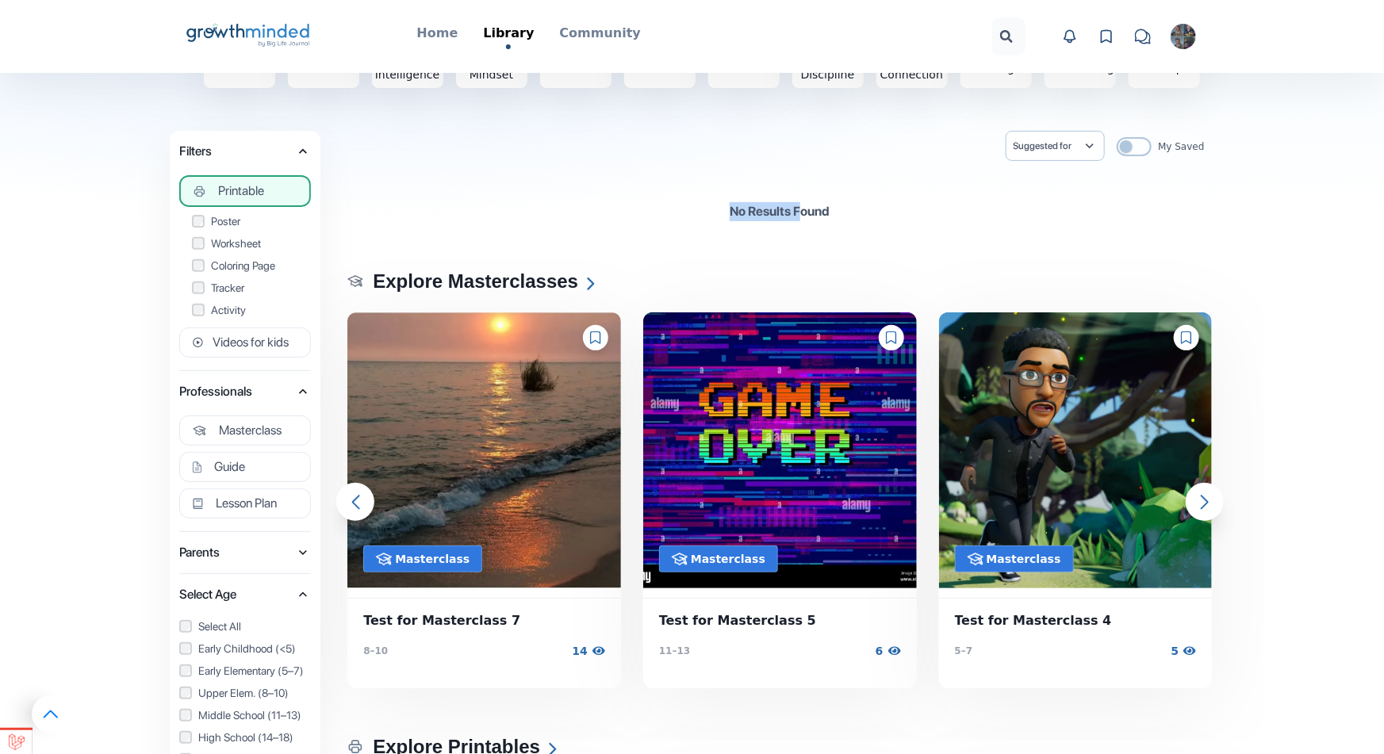
drag, startPoint x: 727, startPoint y: 209, endPoint x: 801, endPoint y: 216, distance: 74.1
click at [801, 216] on div "No Results Found" at bounding box center [780, 211] width 868 height 51
click at [767, 206] on p "No Results Found" at bounding box center [780, 211] width 100 height 19
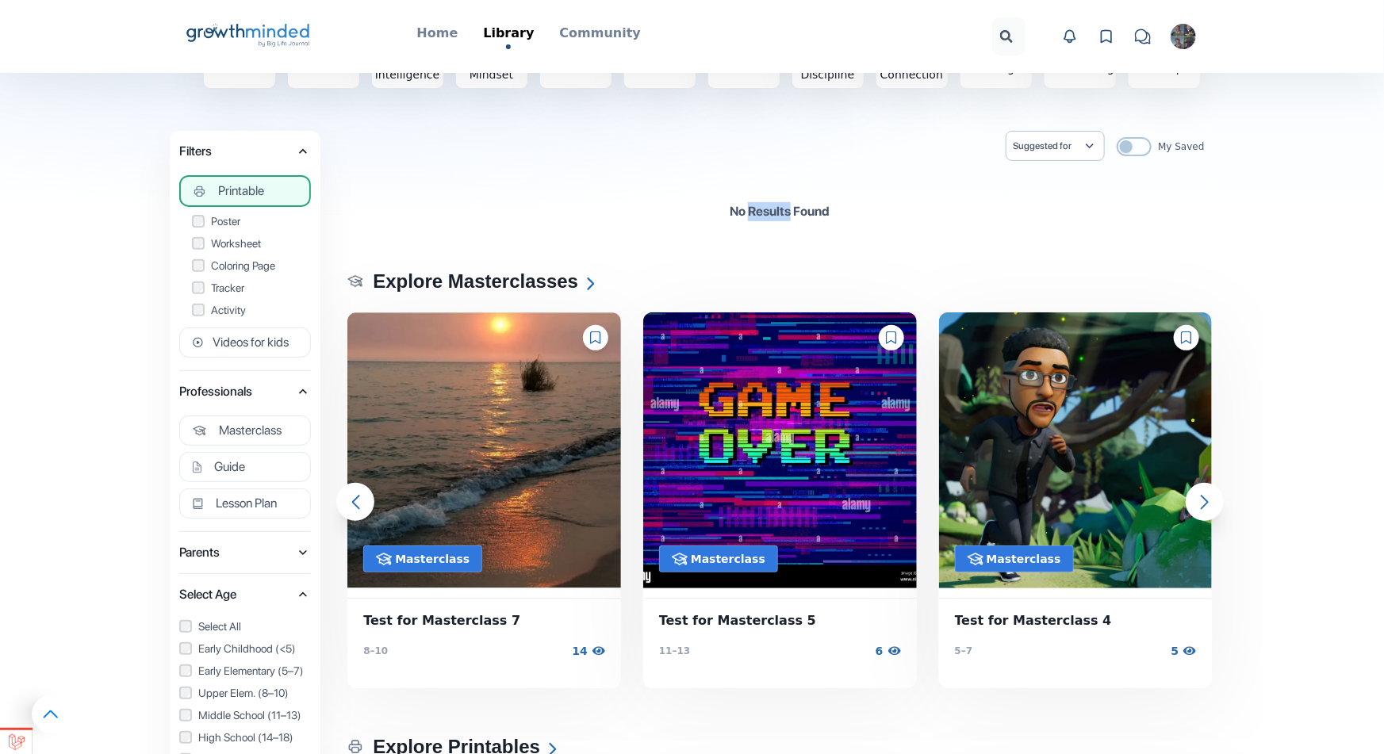
click at [767, 206] on p "No Results Found" at bounding box center [780, 211] width 100 height 19
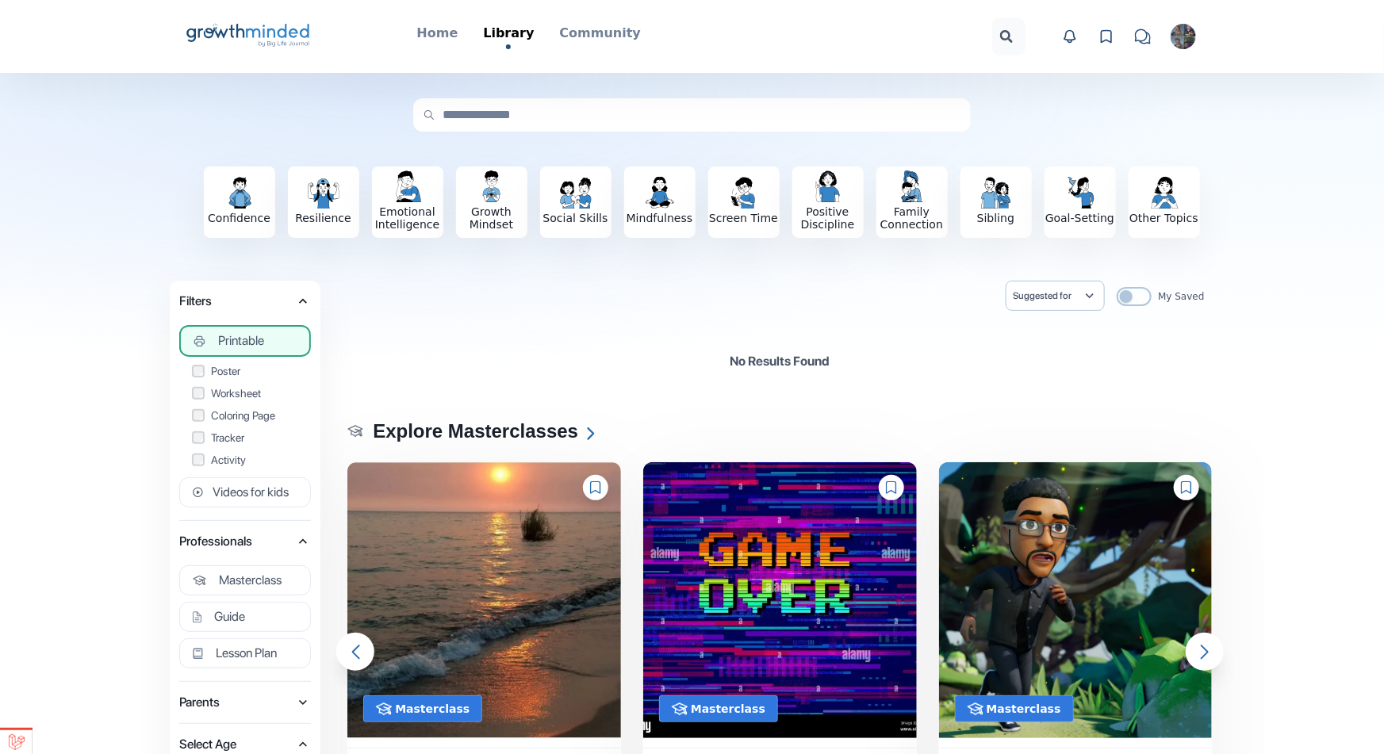
click at [1100, 296] on div "Suggested for Child 1 Child 2 312" at bounding box center [1055, 296] width 99 height 30
click at [1073, 297] on span "Suggested for" at bounding box center [1047, 296] width 69 height 13
click at [862, 305] on div "Suggested for Child 1 Child 2 312 My Saved" at bounding box center [780, 301] width 868 height 40
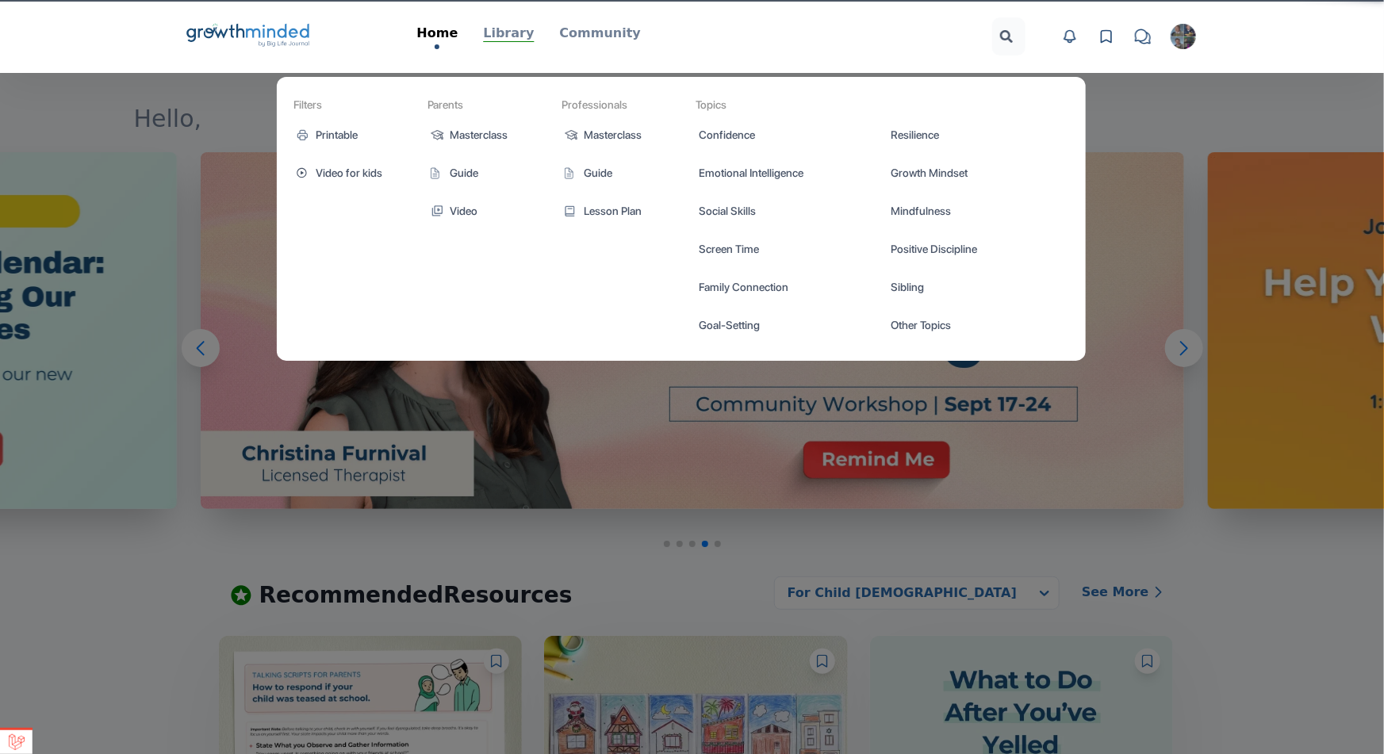
click at [515, 31] on p "Library" at bounding box center [508, 33] width 51 height 19
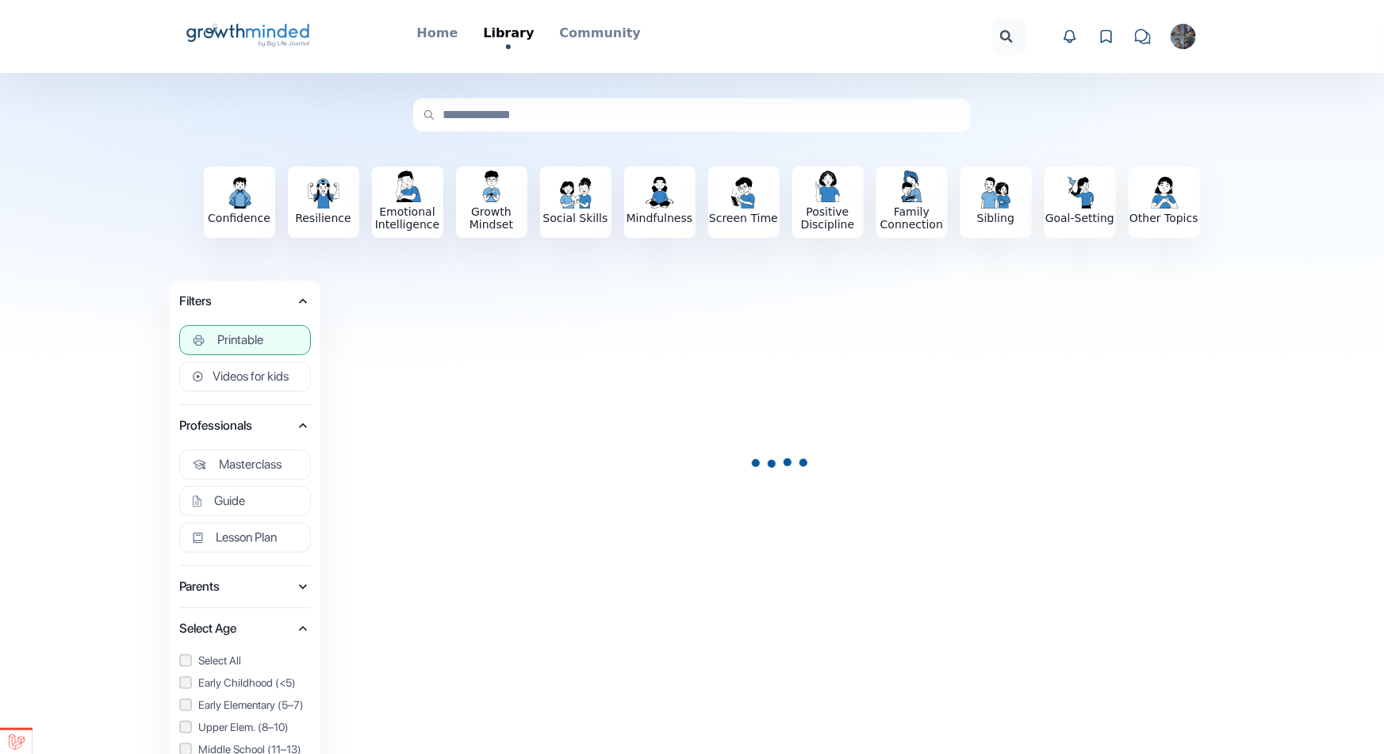
click at [297, 347] on button "Printable" at bounding box center [245, 340] width 132 height 30
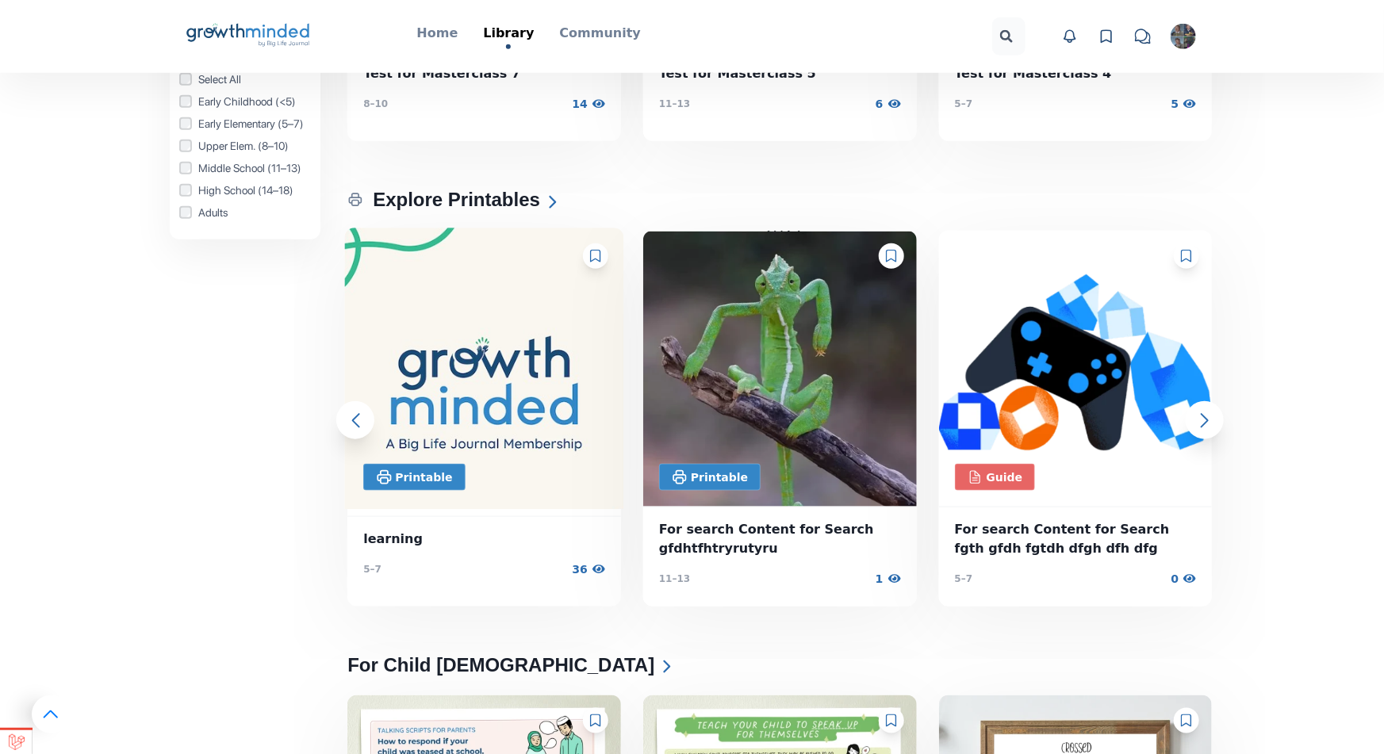
scroll to position [637, 0]
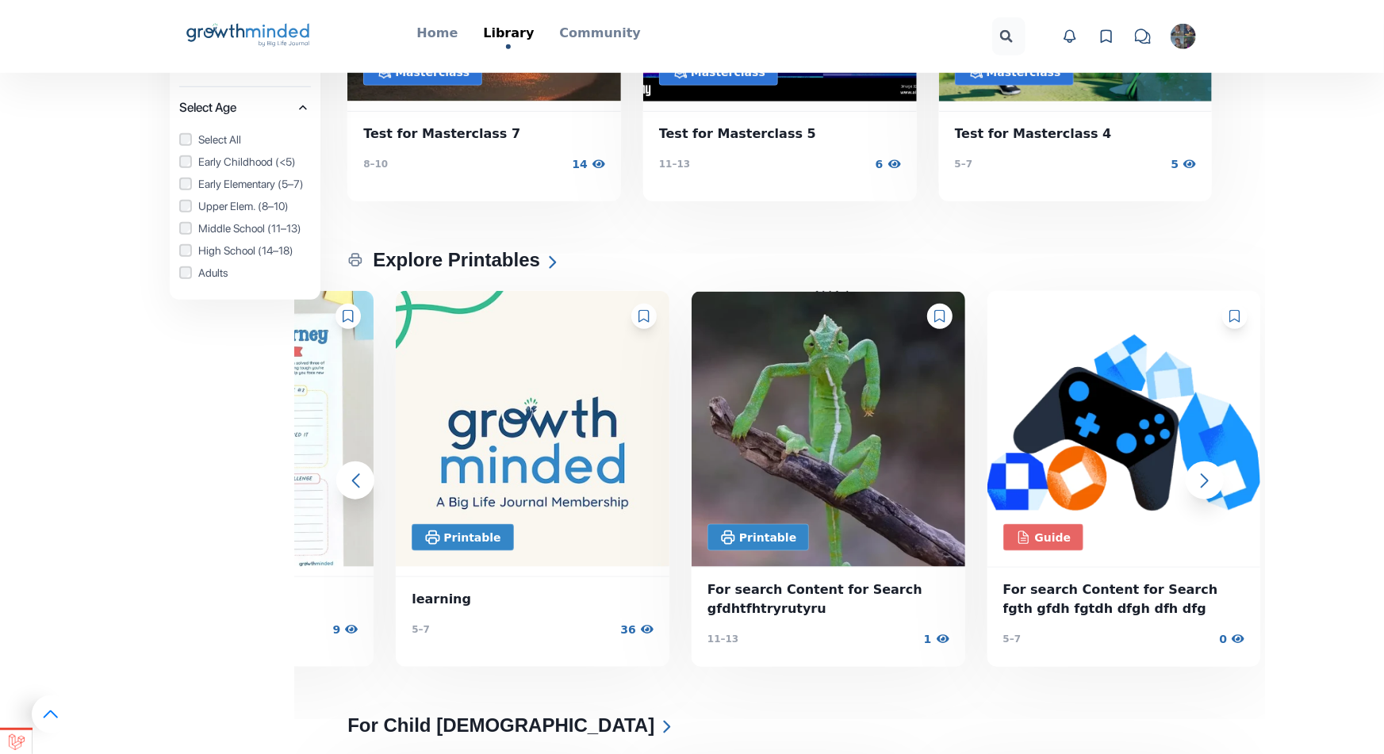
click at [479, 605] on span "learning" at bounding box center [533, 599] width 242 height 19
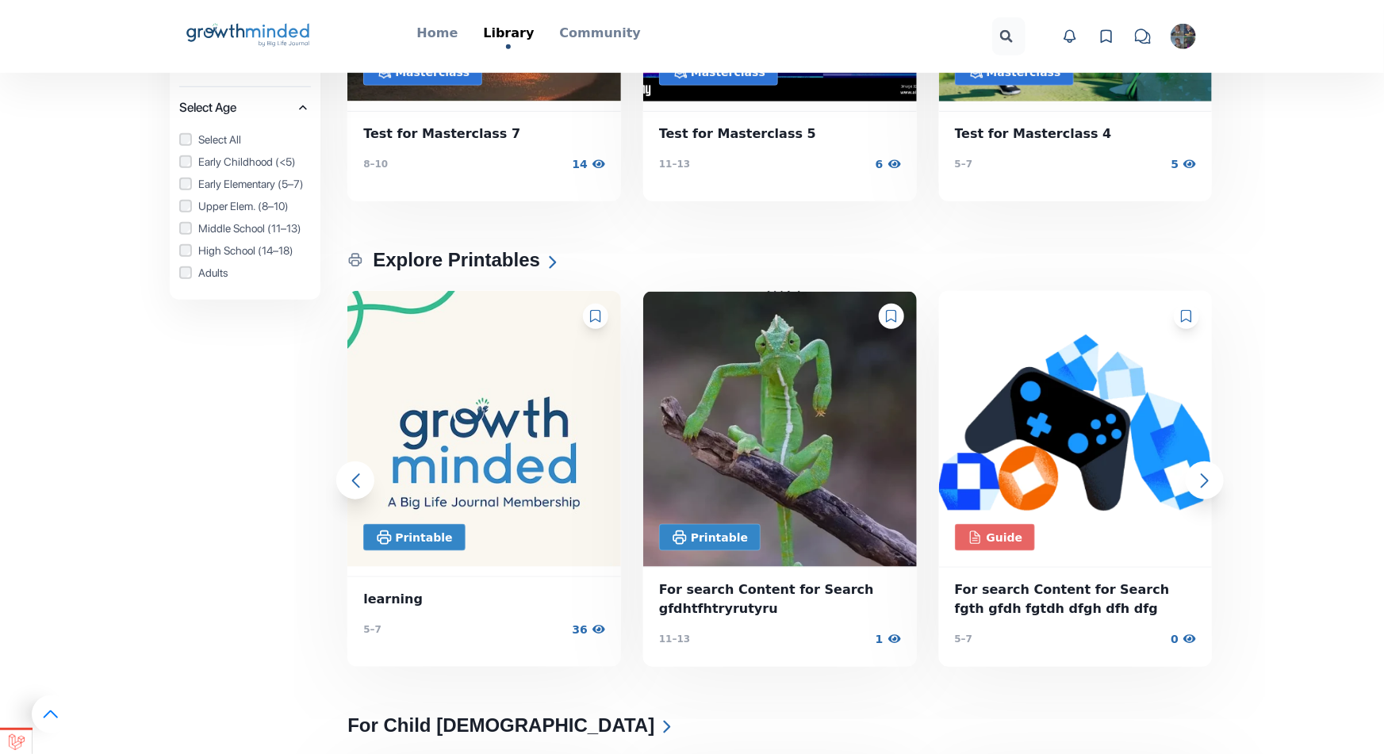
click at [745, 603] on span "For search Content for Search gfdhtfhtryrutyru" at bounding box center [780, 600] width 242 height 38
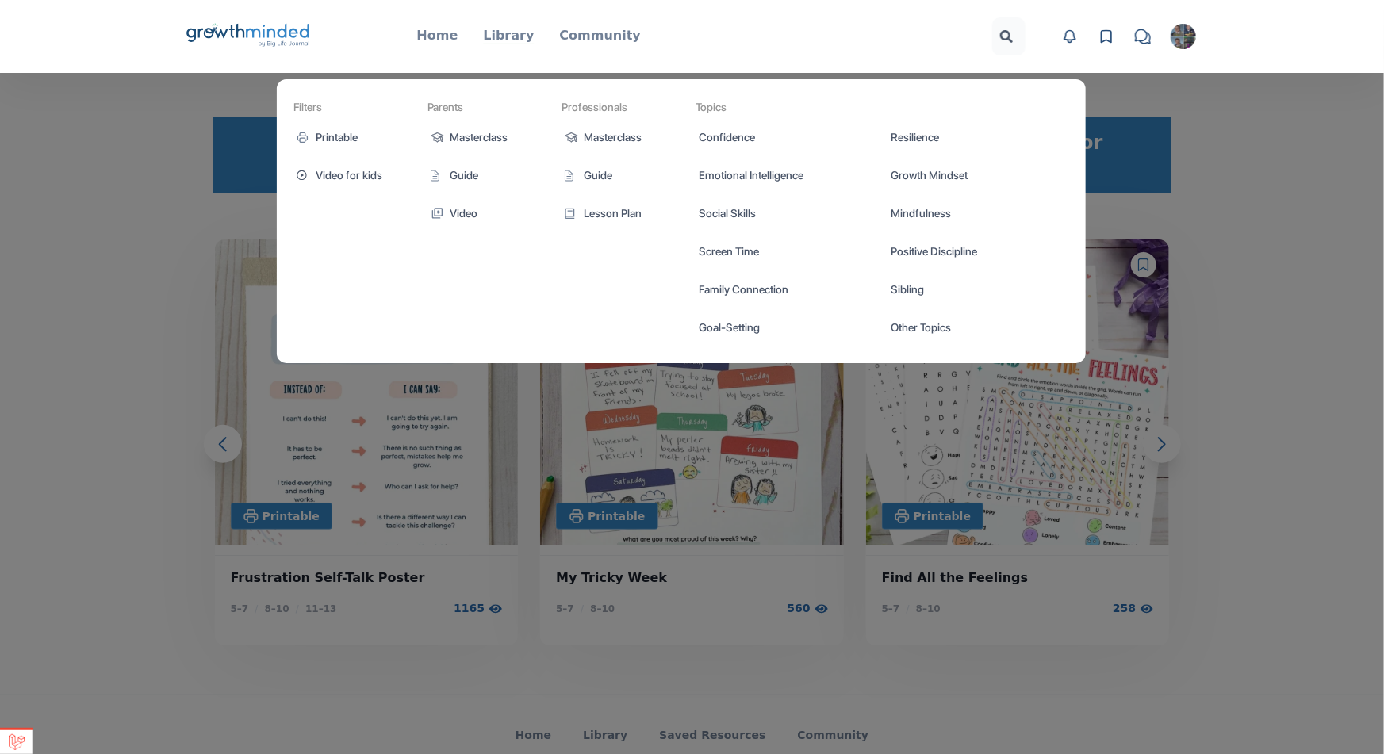
click at [516, 30] on p "Library" at bounding box center [508, 35] width 51 height 19
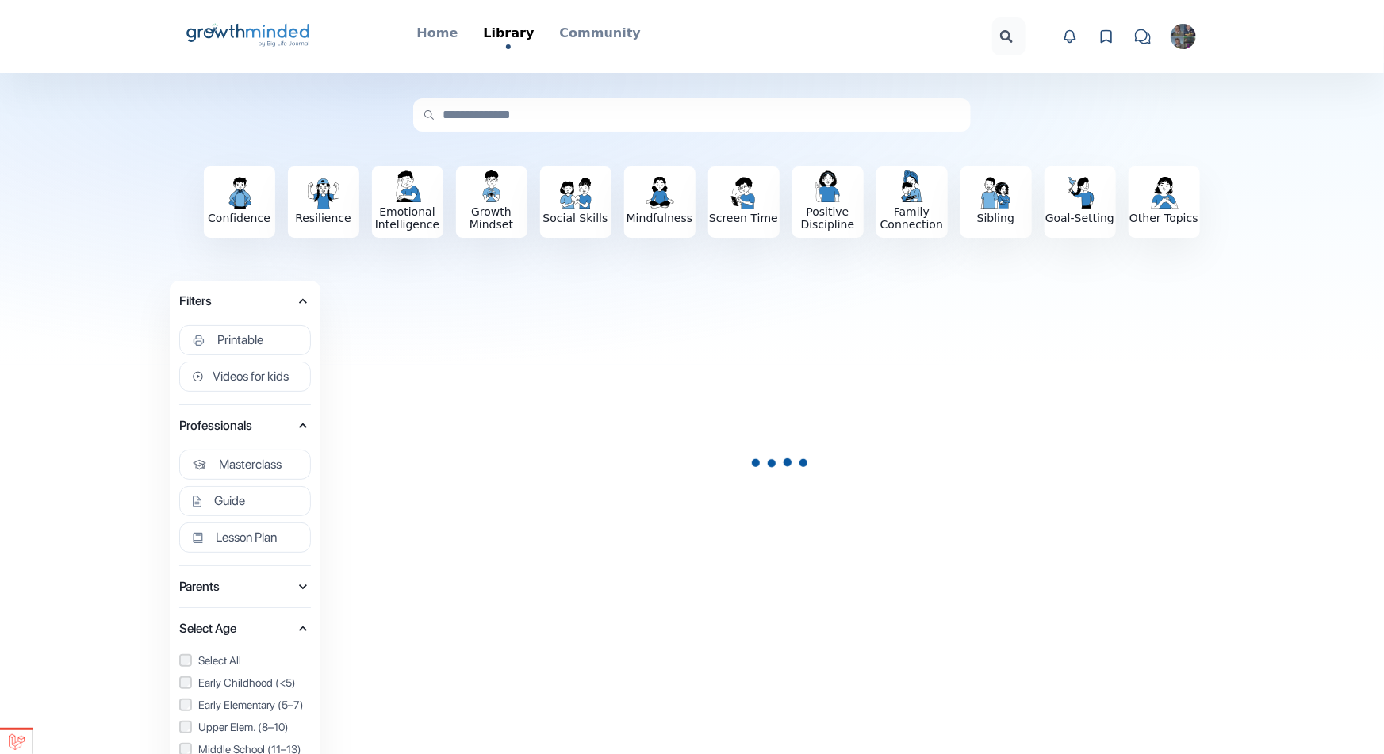
click at [301, 428] on icon "button" at bounding box center [303, 426] width 16 height 16
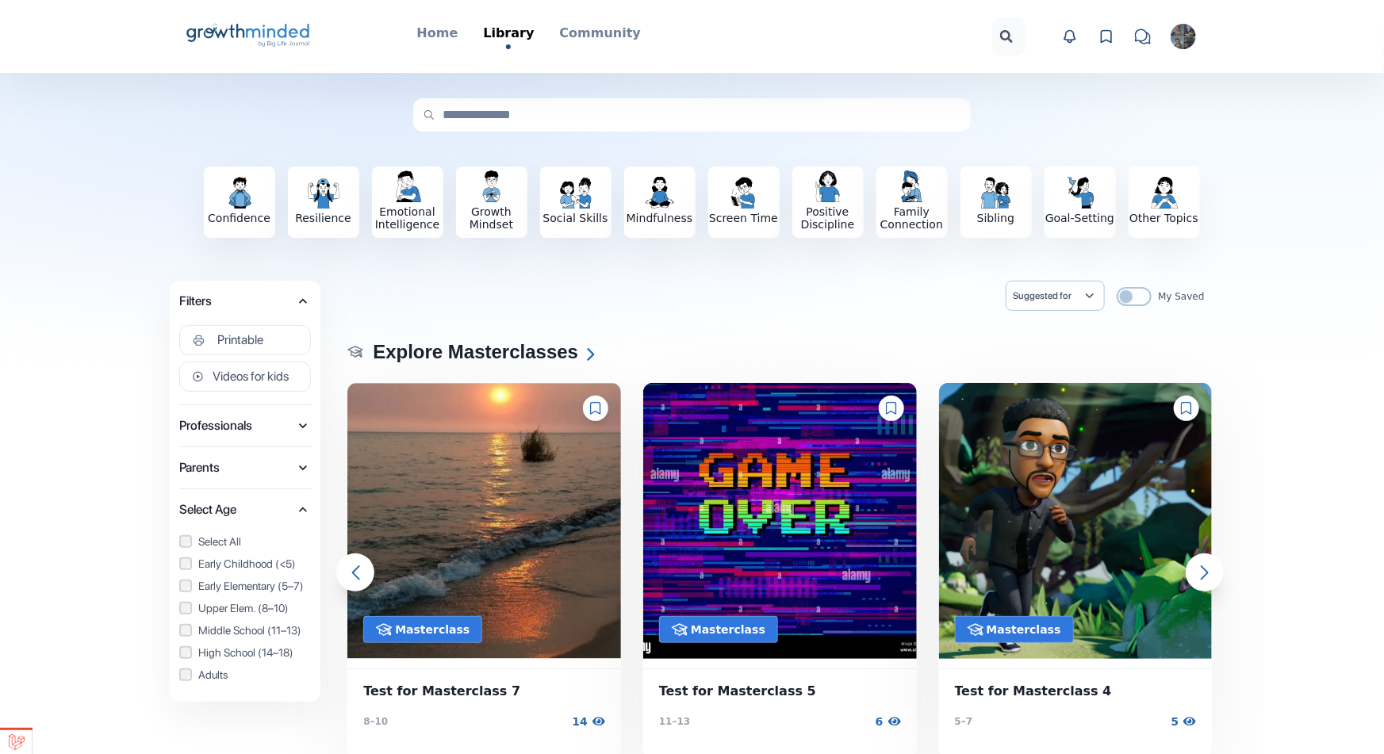
click at [301, 428] on icon "button" at bounding box center [303, 426] width 16 height 16
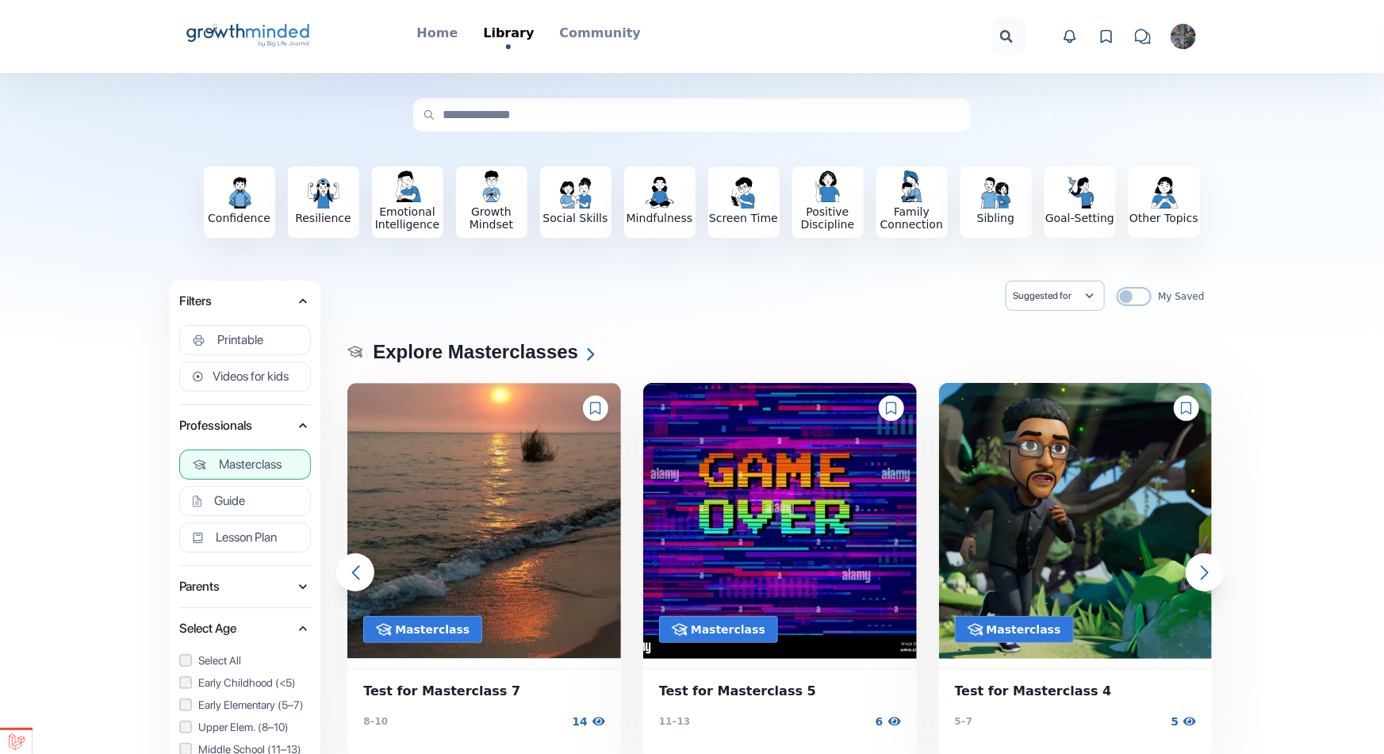
click at [259, 470] on span "Masterclass" at bounding box center [250, 465] width 63 height 16
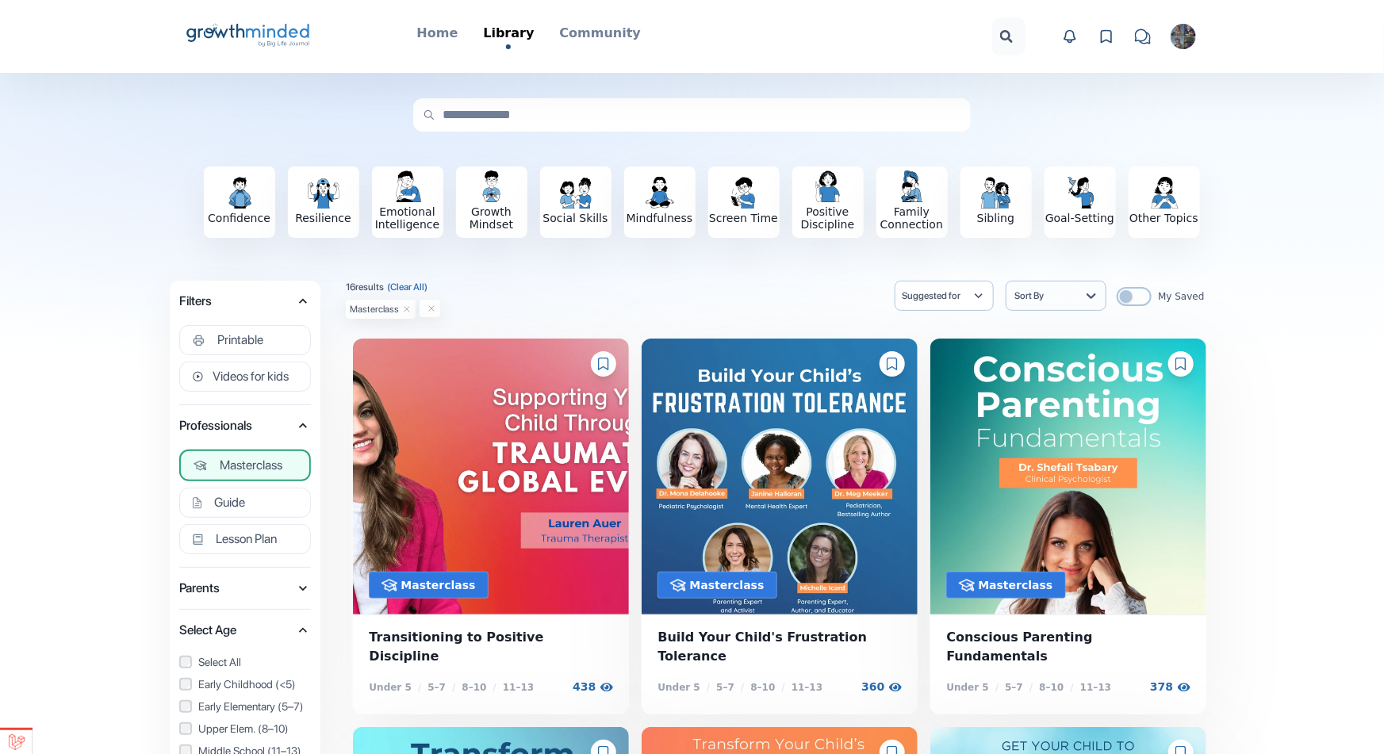
click at [286, 466] on button "Masterclass" at bounding box center [245, 466] width 132 height 32
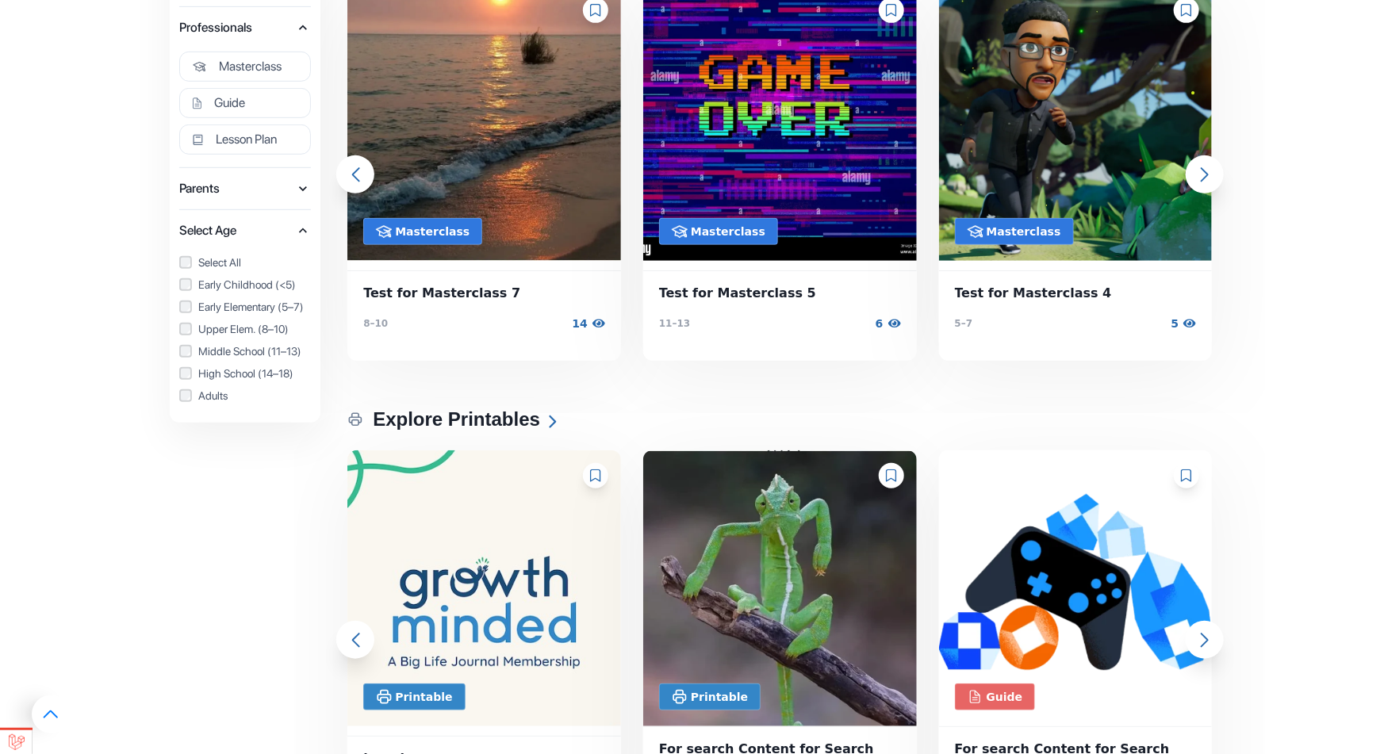
scroll to position [566, 0]
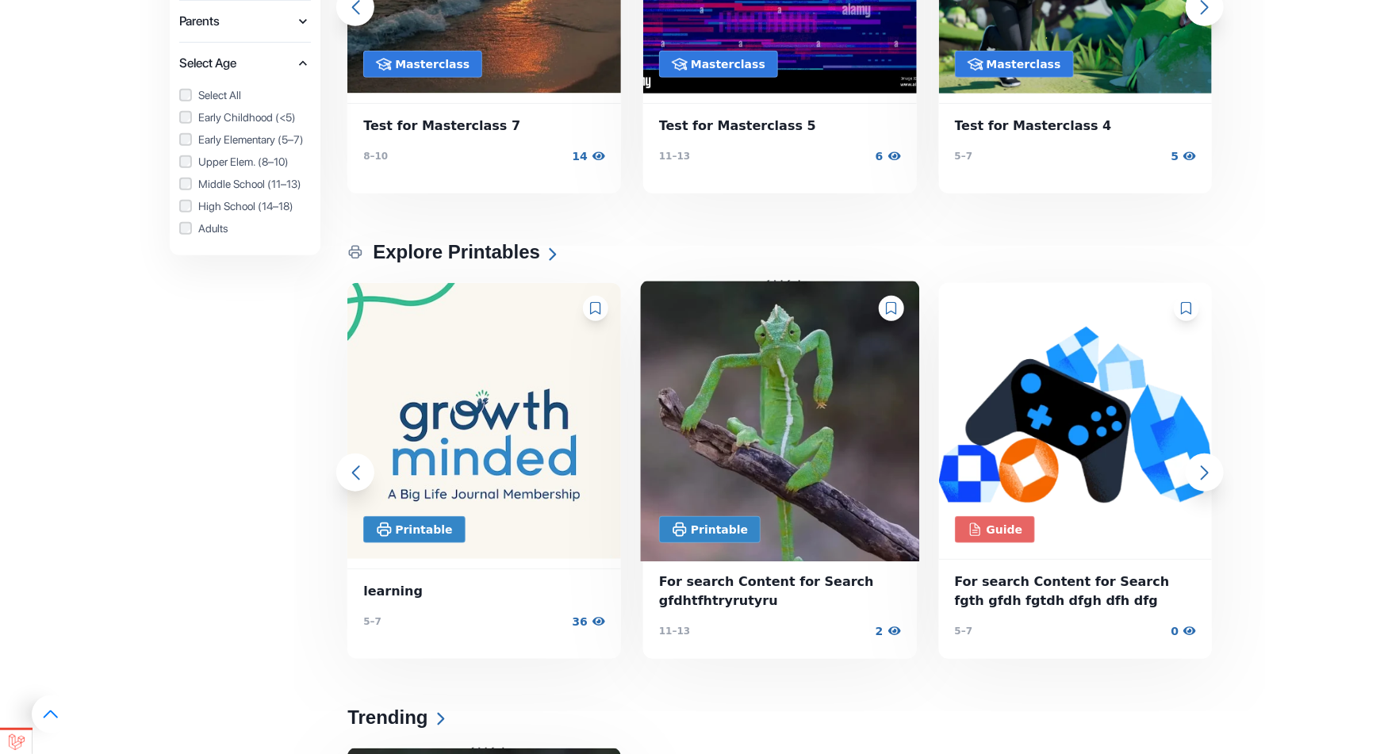
click at [783, 392] on img at bounding box center [780, 421] width 279 height 282
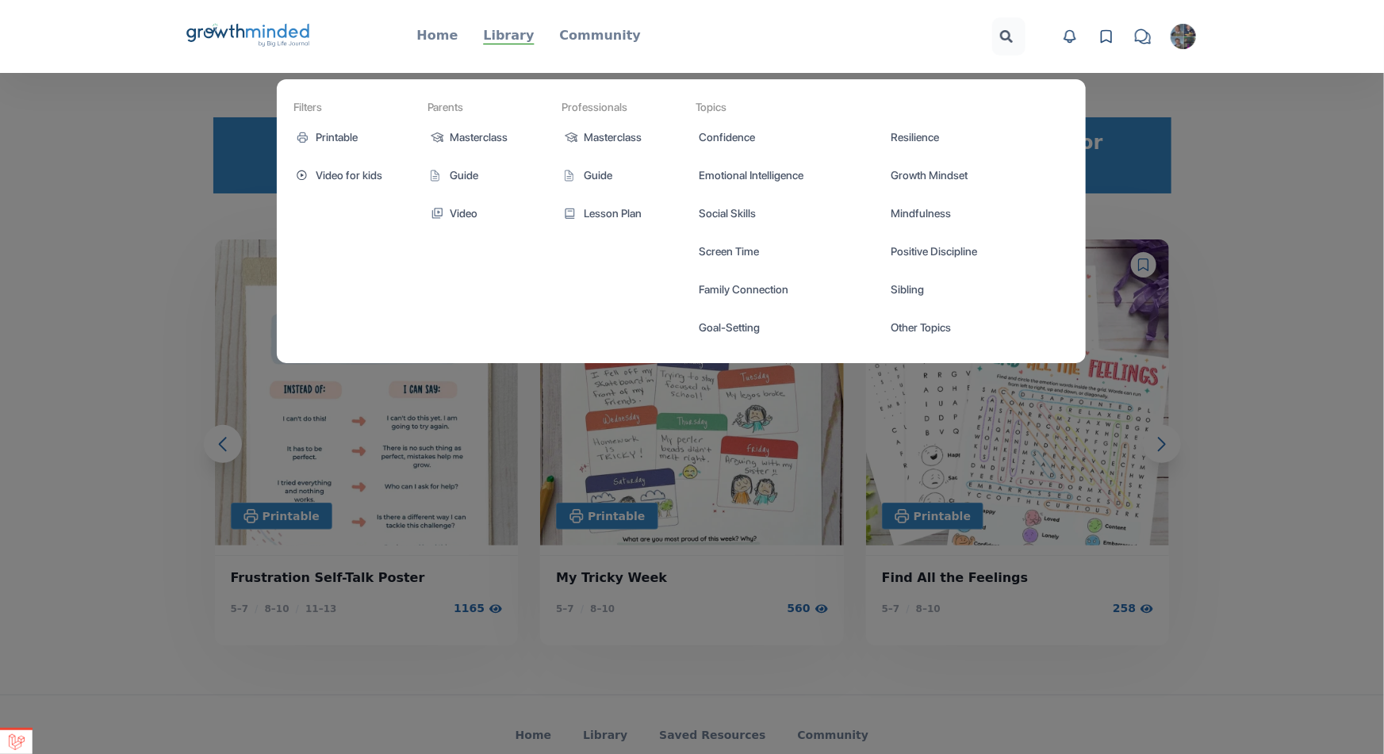
click at [507, 31] on p "Library" at bounding box center [508, 35] width 51 height 19
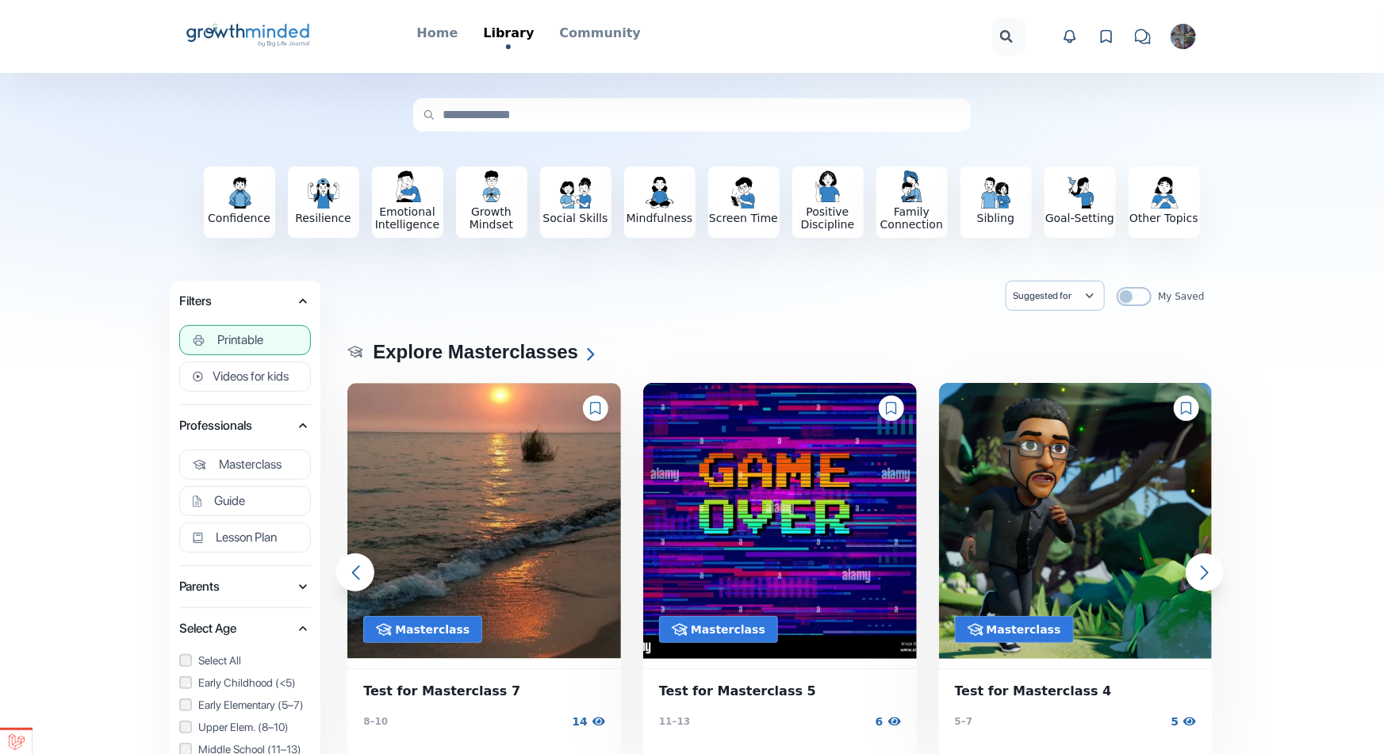
click at [260, 344] on span "Printable" at bounding box center [240, 340] width 46 height 16
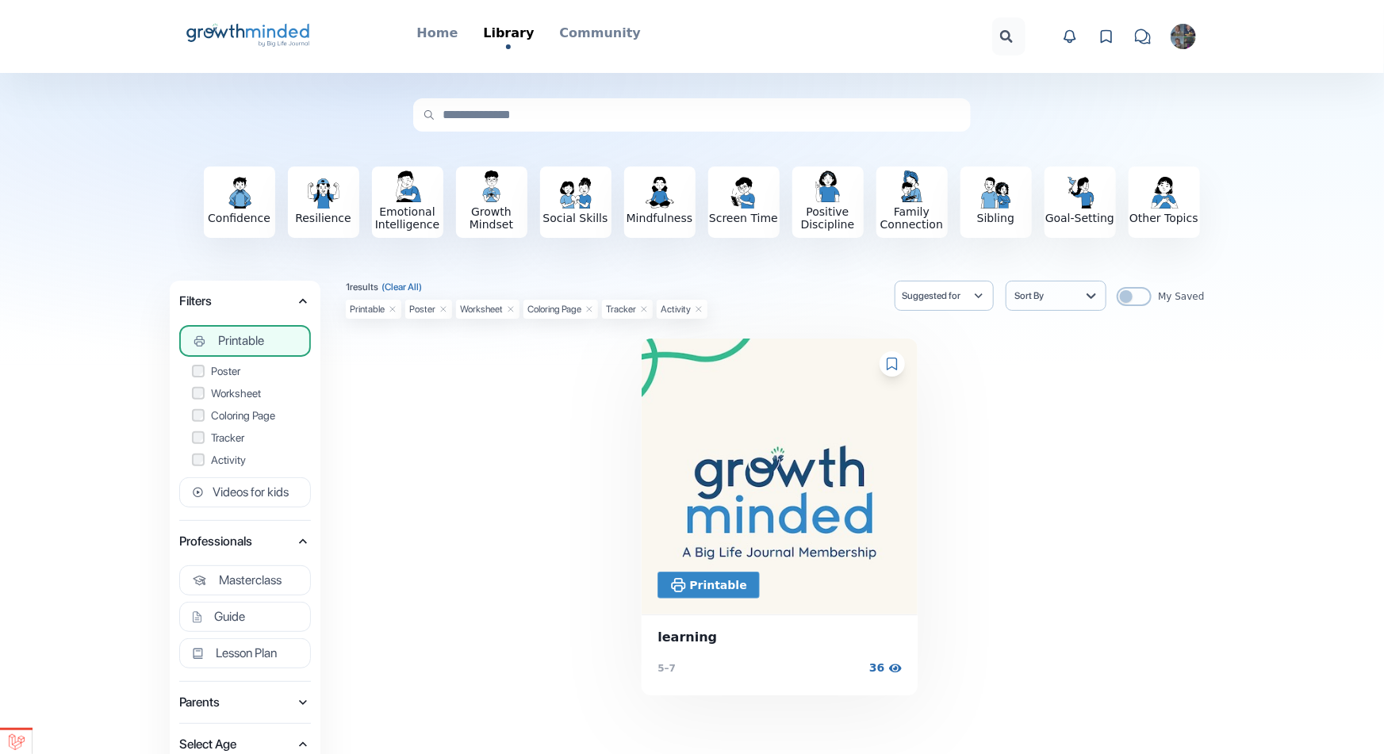
scroll to position [175, 0]
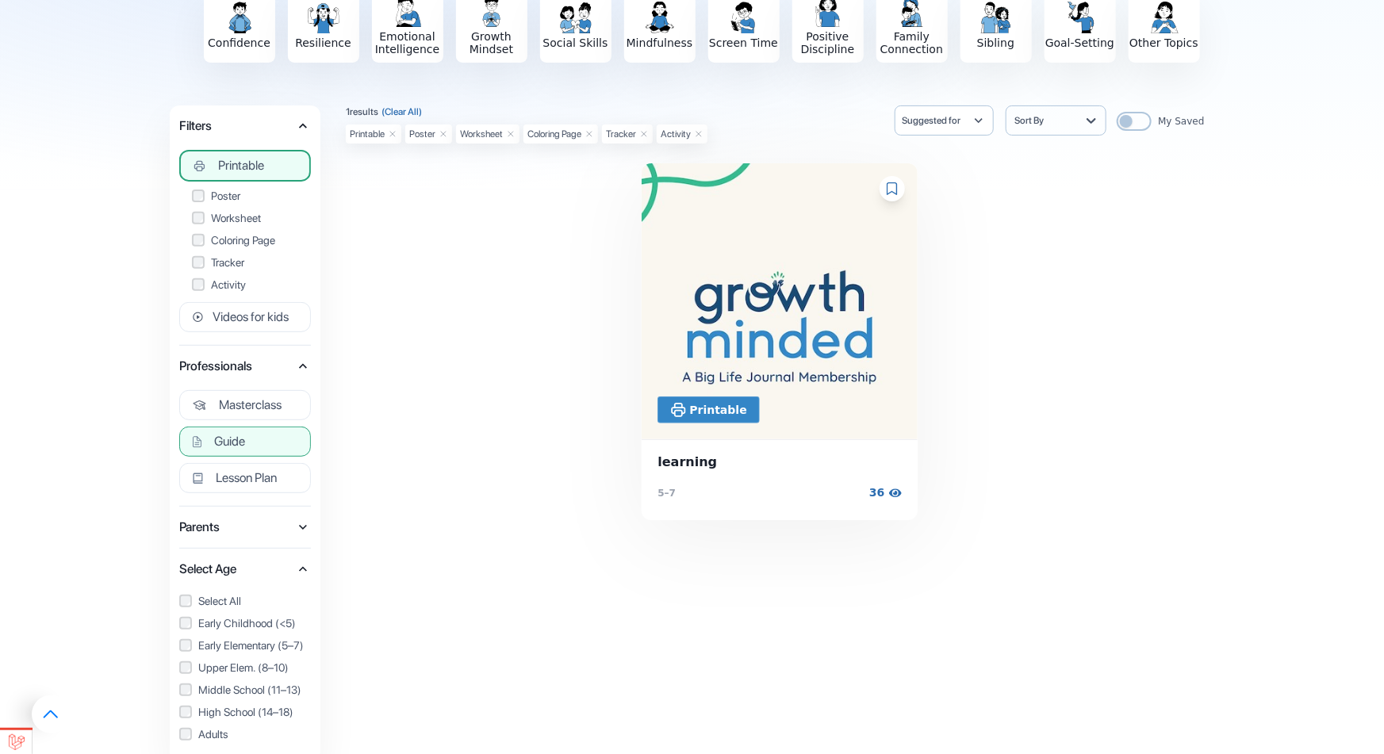
click at [284, 437] on button "Guide" at bounding box center [245, 442] width 132 height 30
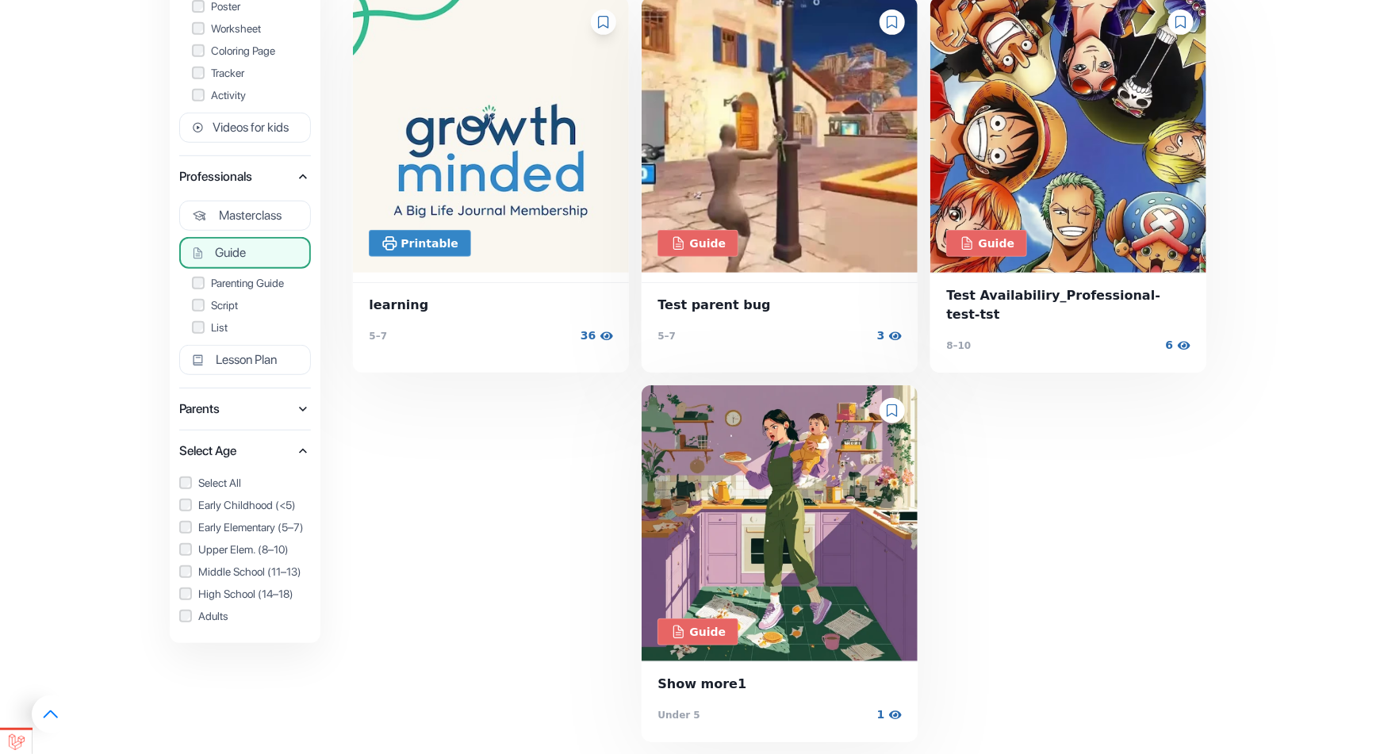
scroll to position [279, 0]
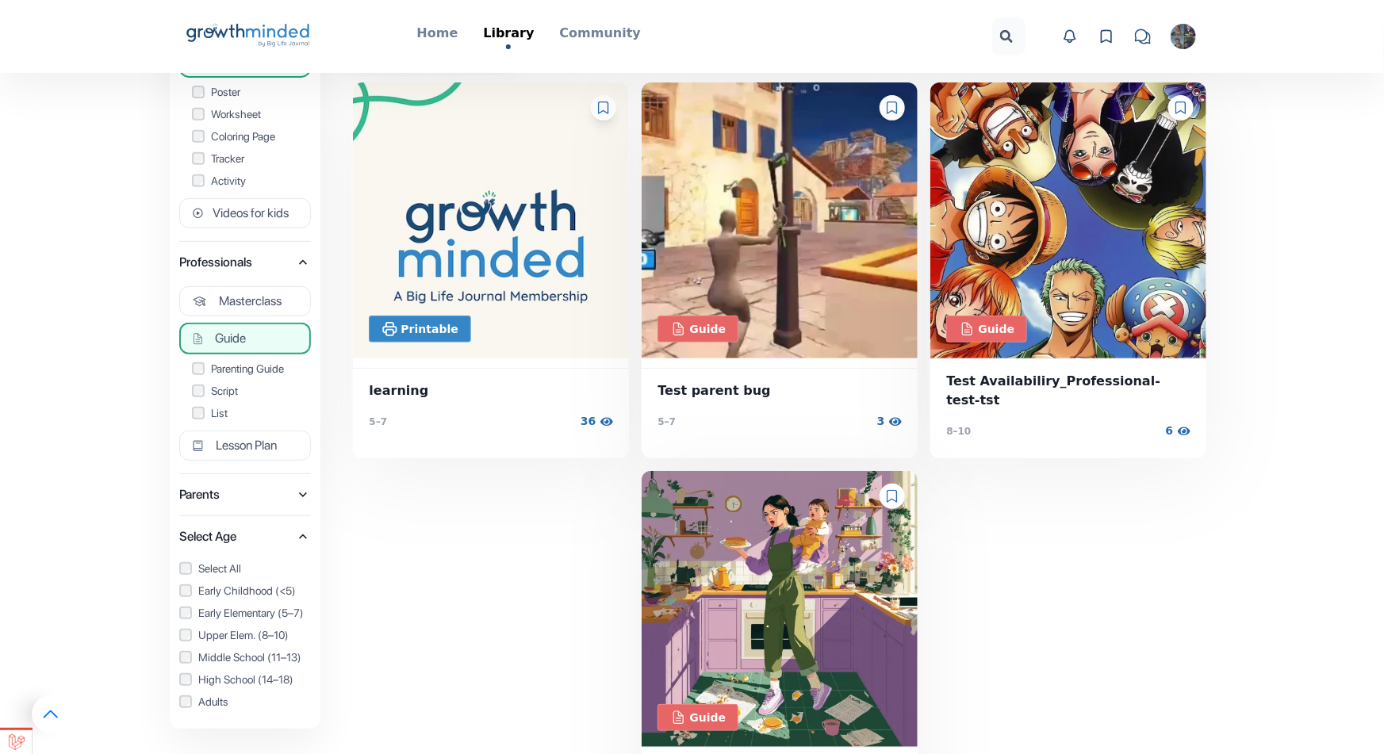
click at [258, 484] on span "Parents" at bounding box center [237, 495] width 116 height 22
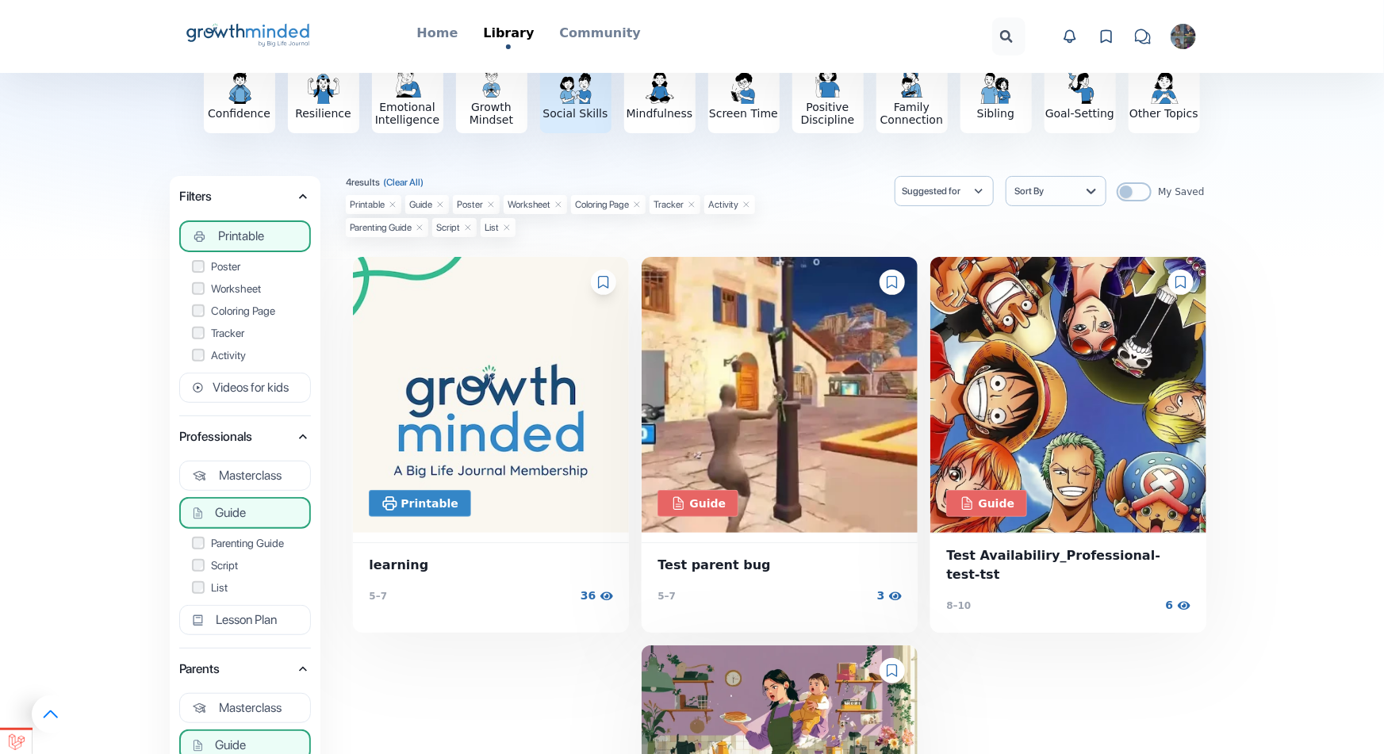
scroll to position [14, 0]
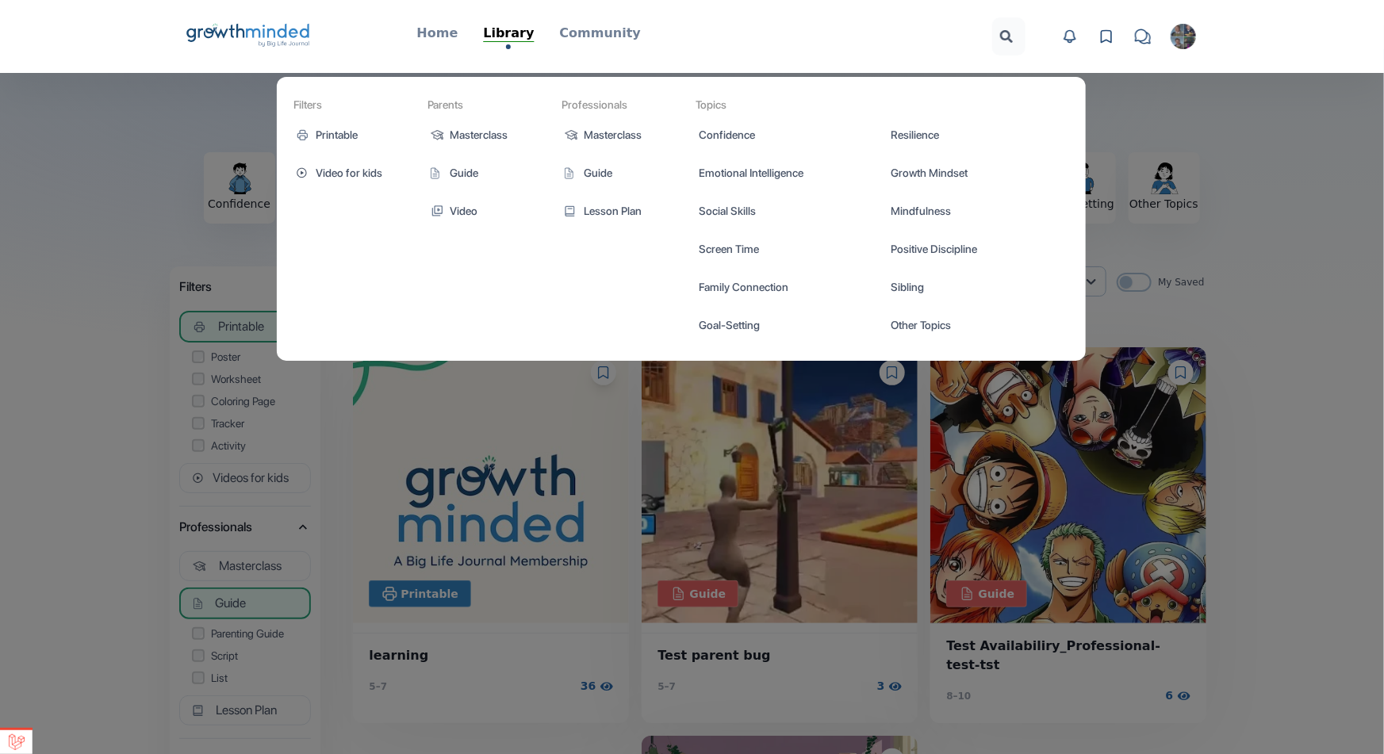
click at [532, 25] on p "Library" at bounding box center [508, 33] width 51 height 19
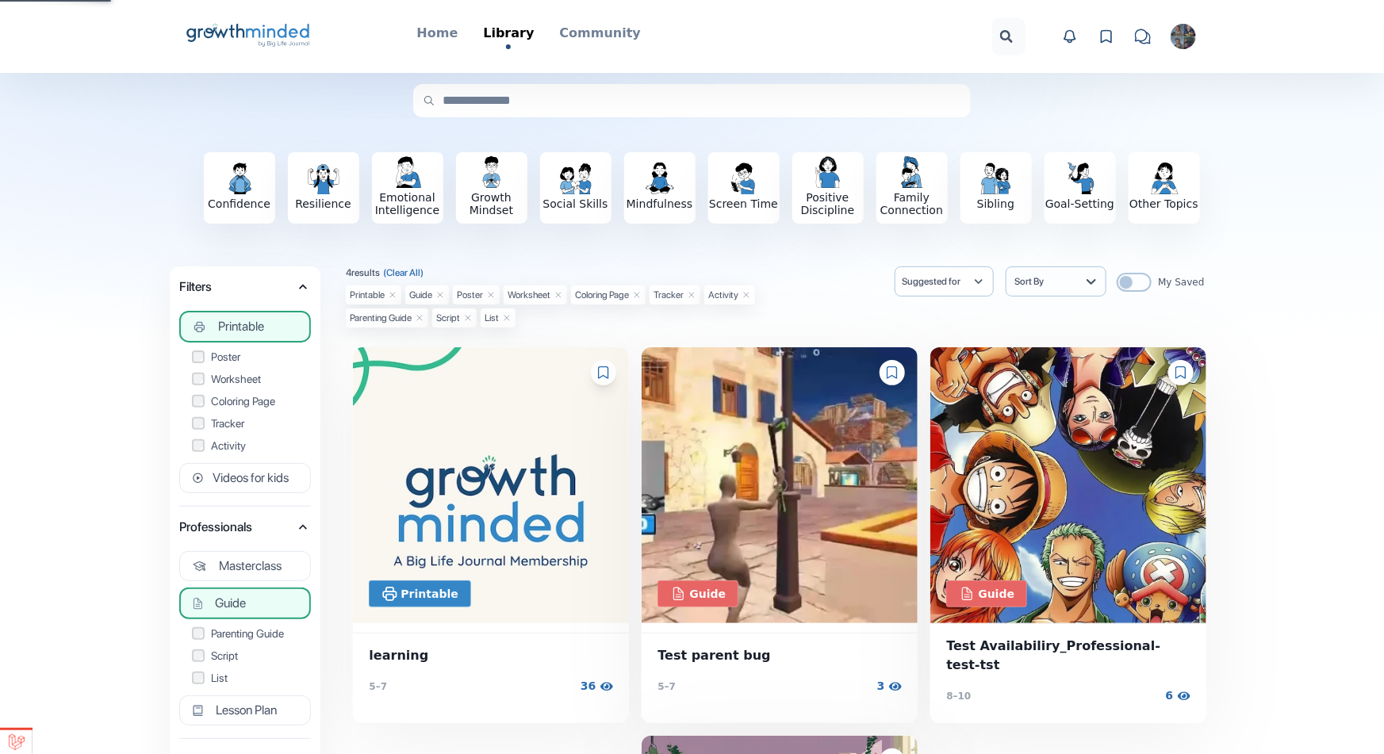
scroll to position [13, 0]
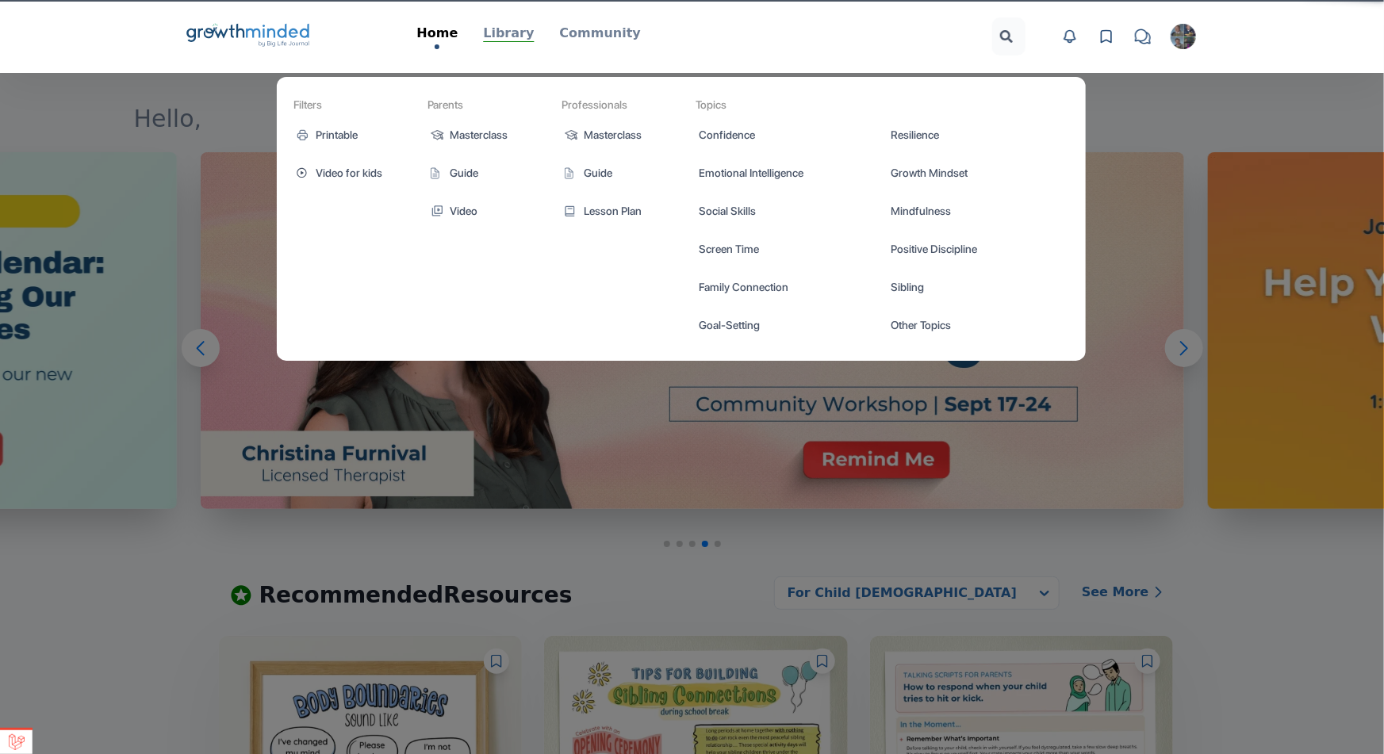
click at [506, 35] on p "Library" at bounding box center [508, 33] width 51 height 19
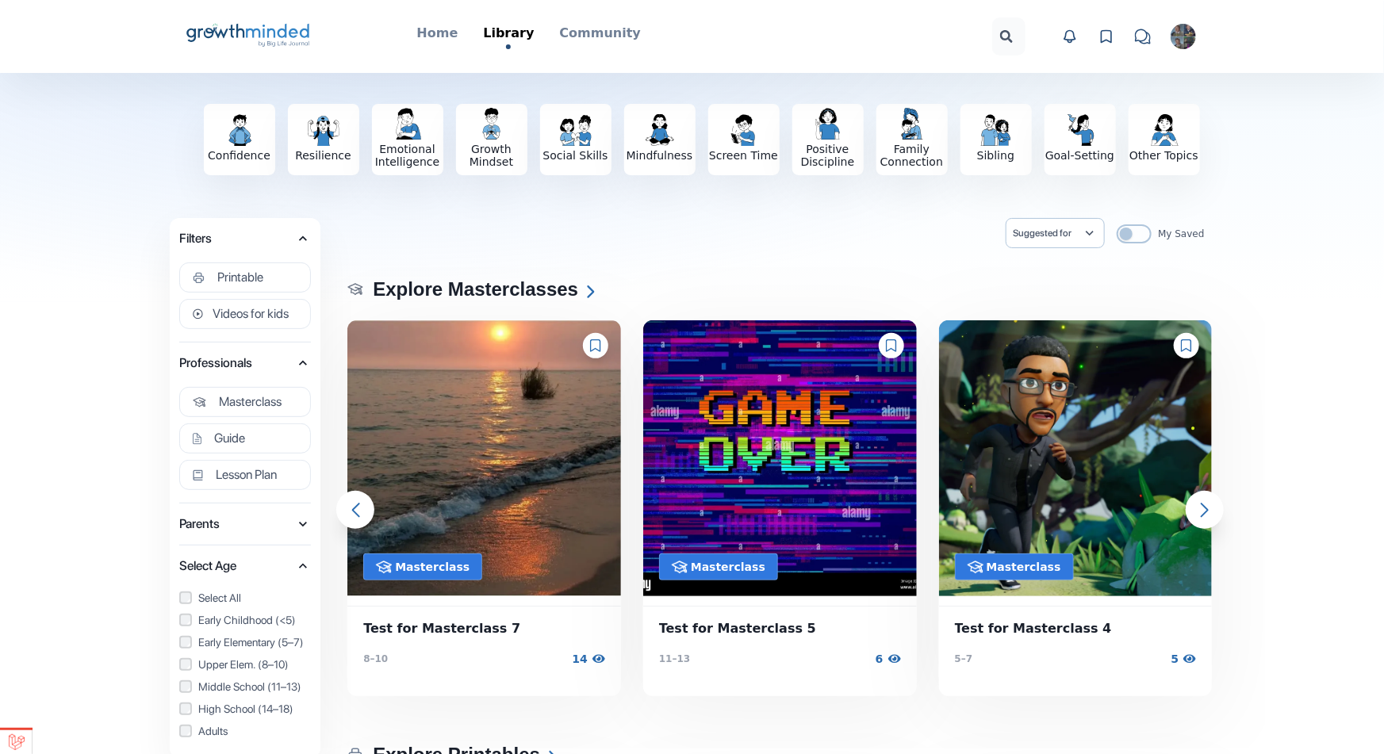
scroll to position [44, 0]
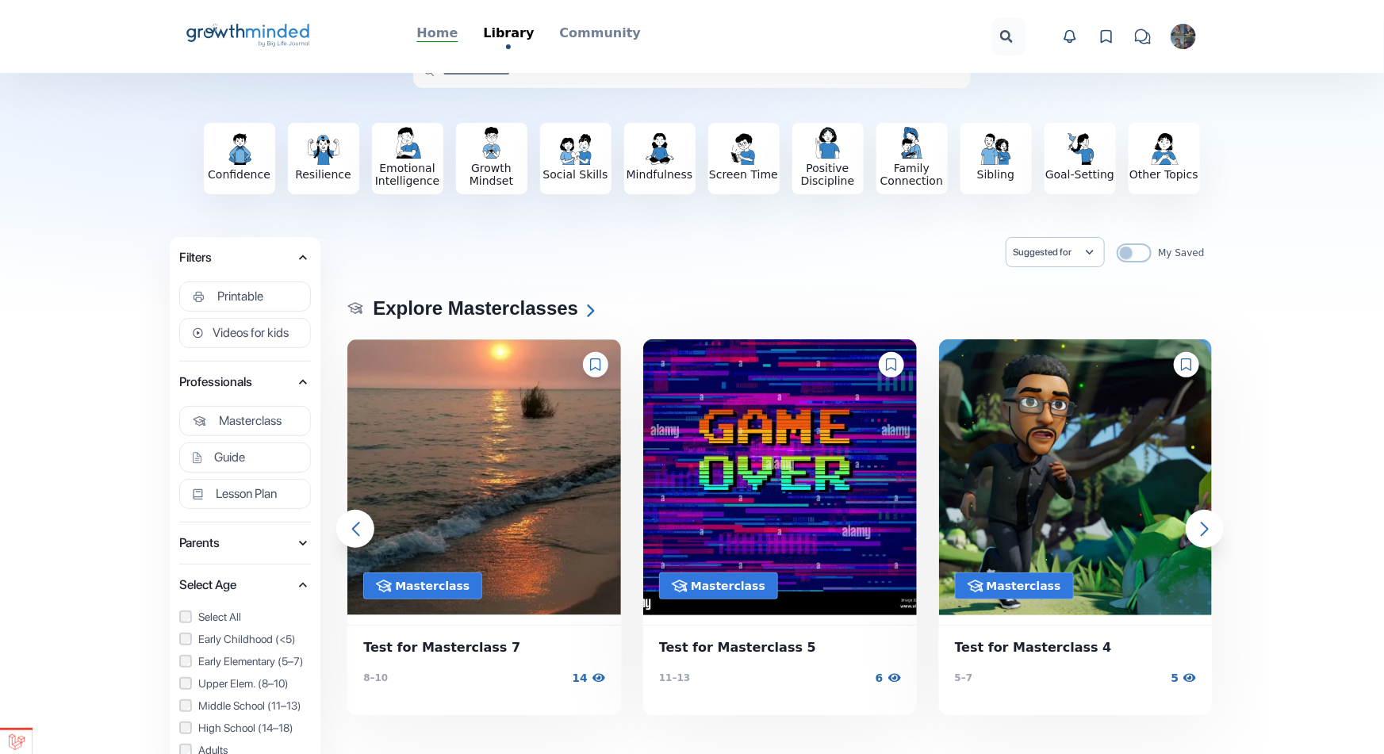
click at [459, 25] on p "Home" at bounding box center [437, 33] width 41 height 19
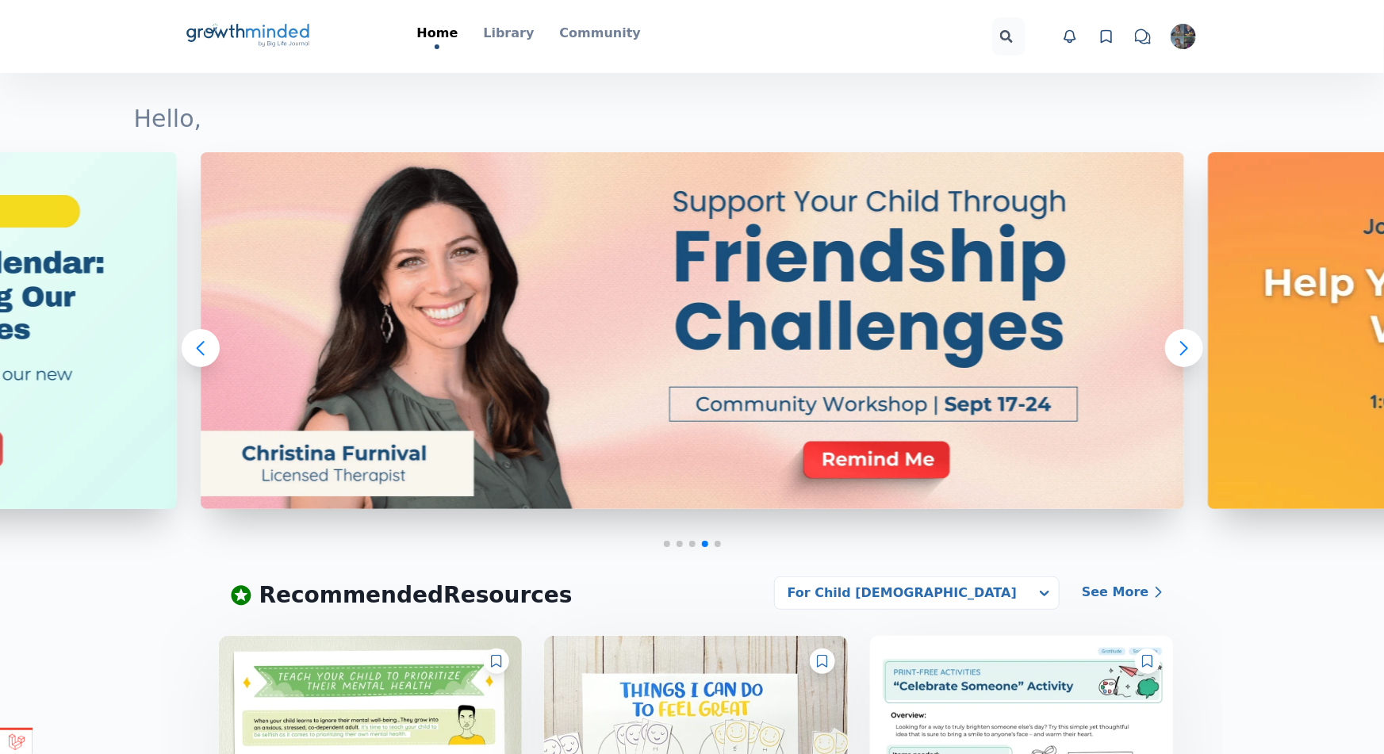
click at [256, 21] on icon "Big Life Journal GrowthMinded Logo .cls-1{fill:#1b4c76}.cls-2{fill:#294e79}.cls…" at bounding box center [249, 36] width 128 height 38
